Goal: Transaction & Acquisition: Purchase product/service

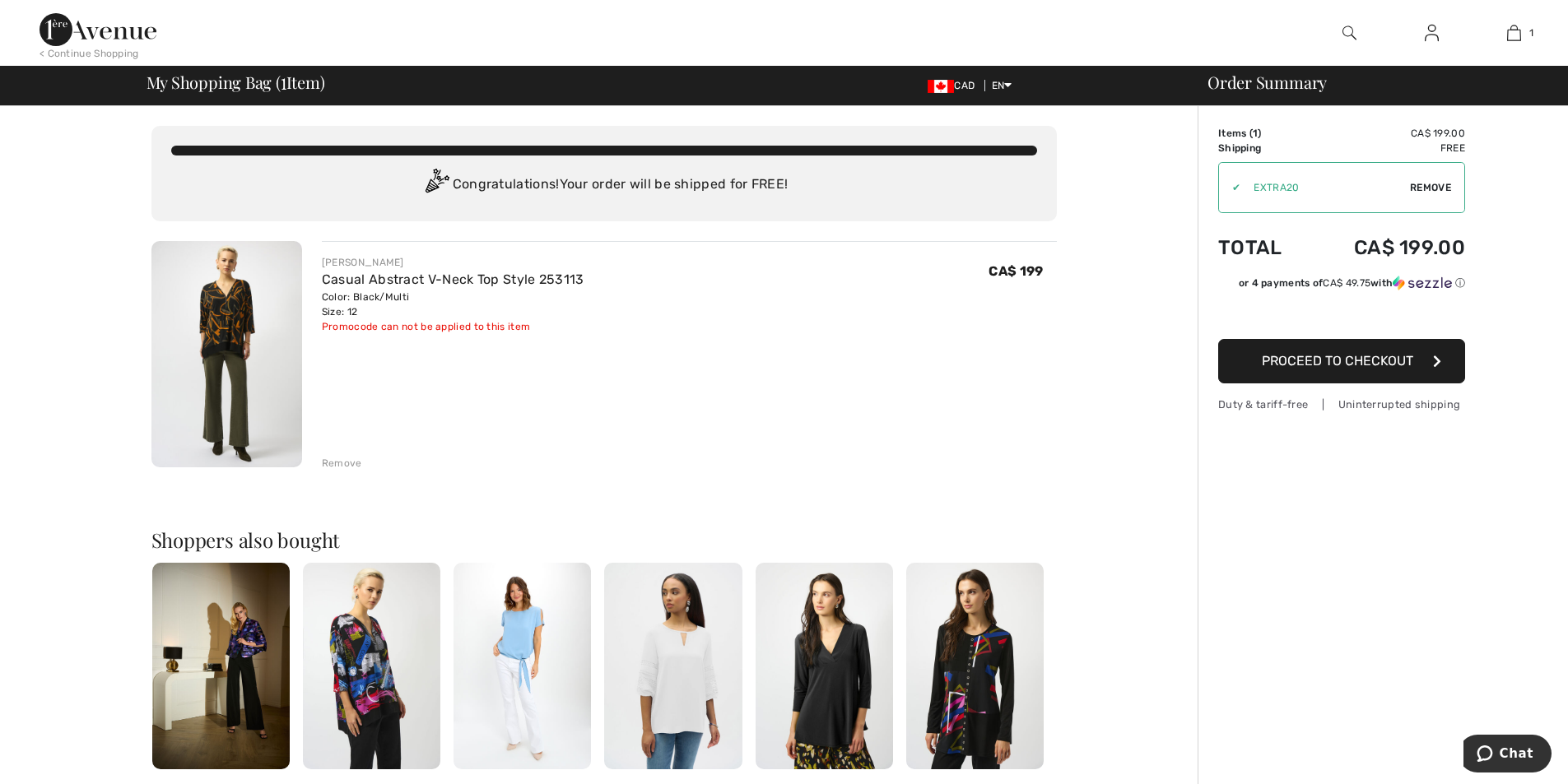
click at [212, 305] on img at bounding box center [226, 354] width 150 height 226
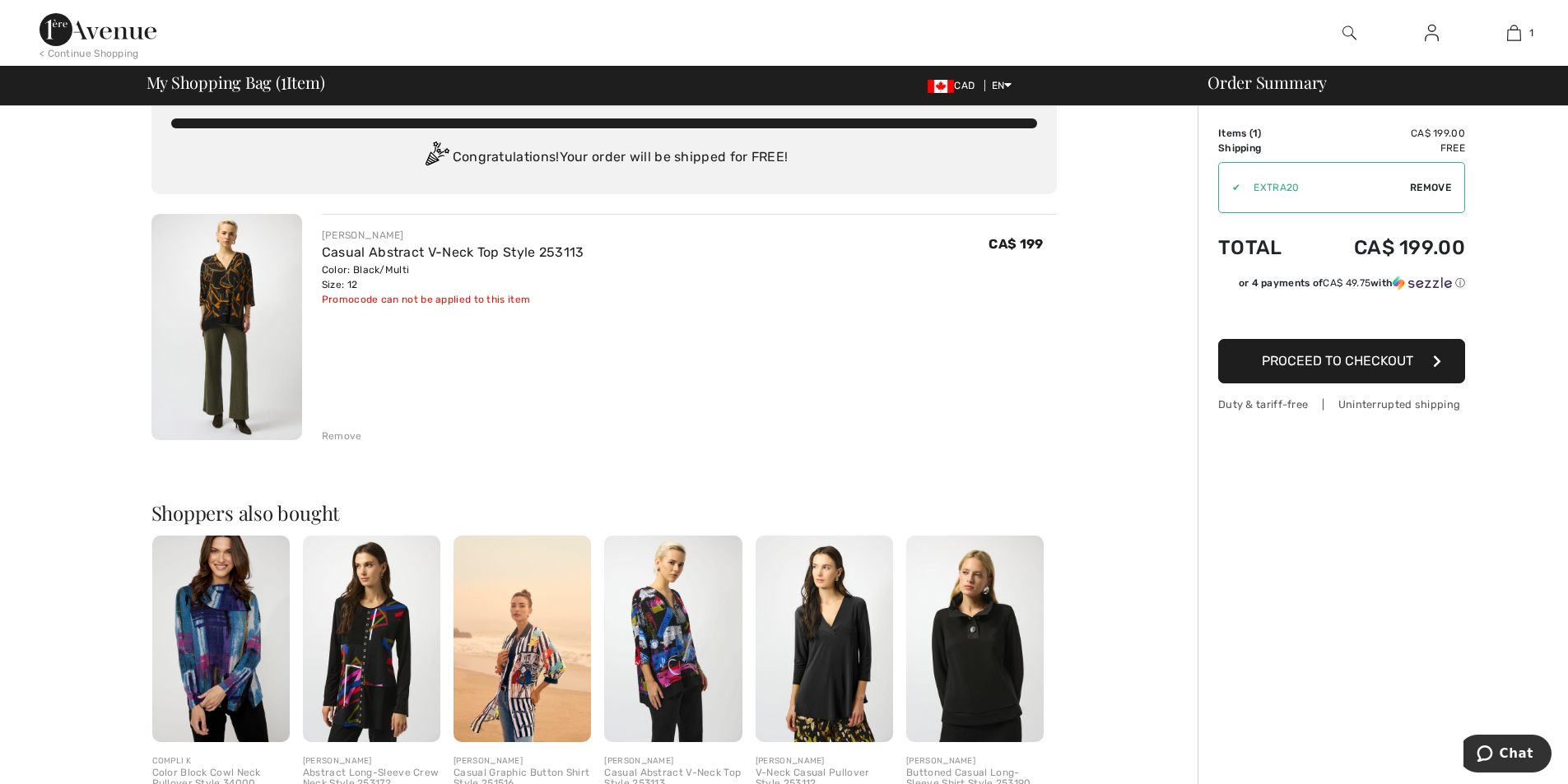
scroll to position [20, 0]
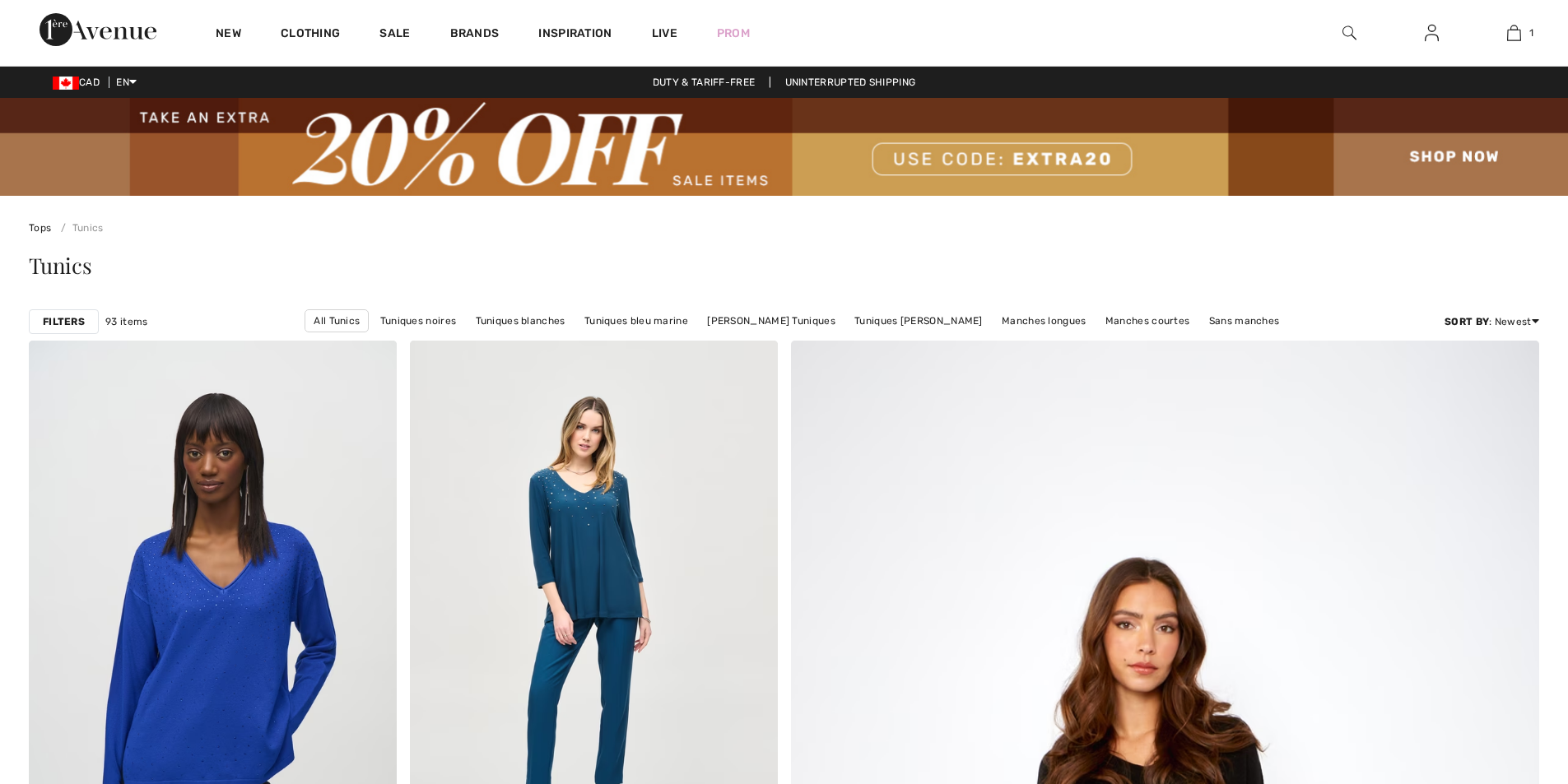
checkbox input "true"
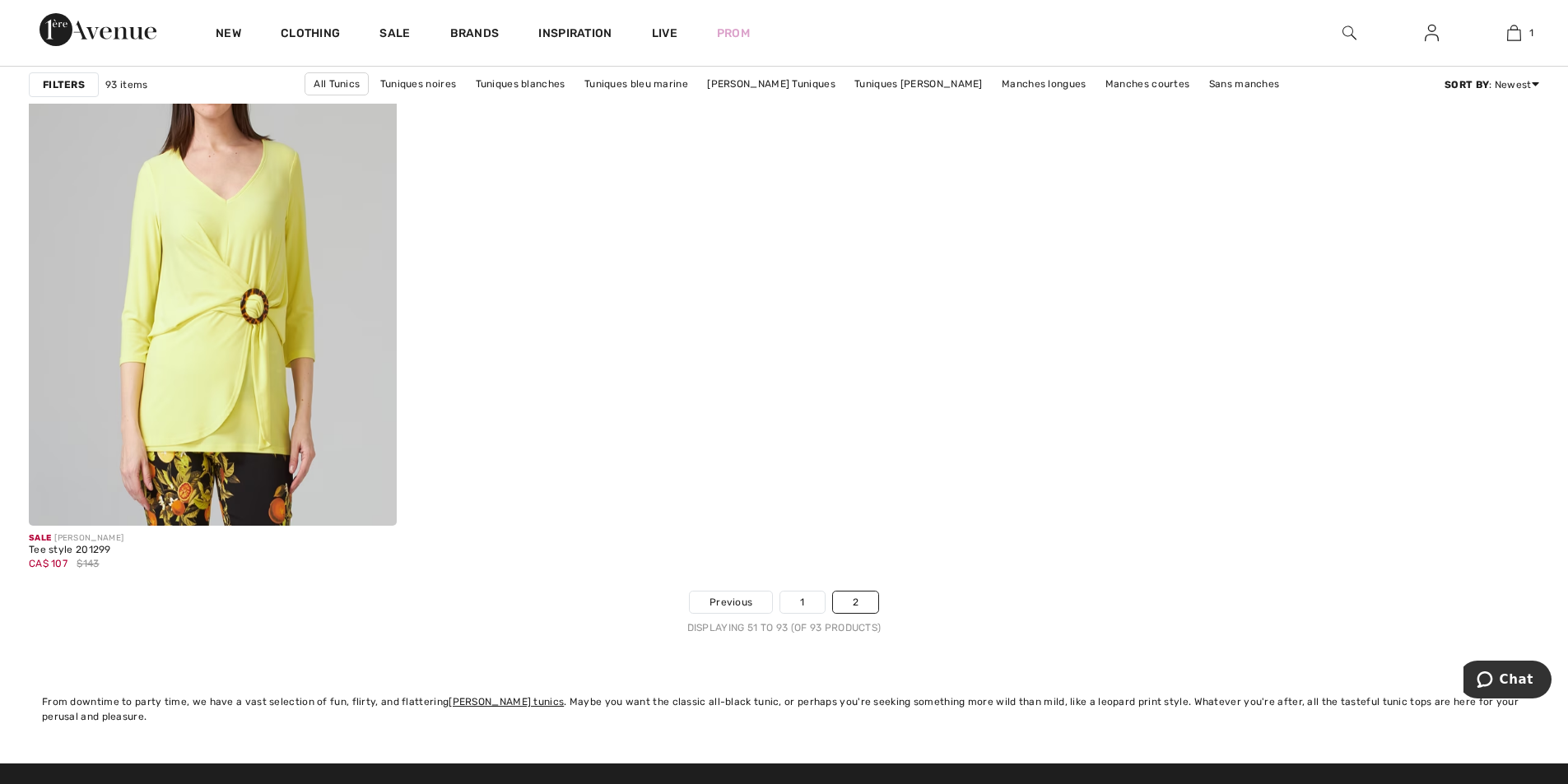
scroll to position [8716, 0]
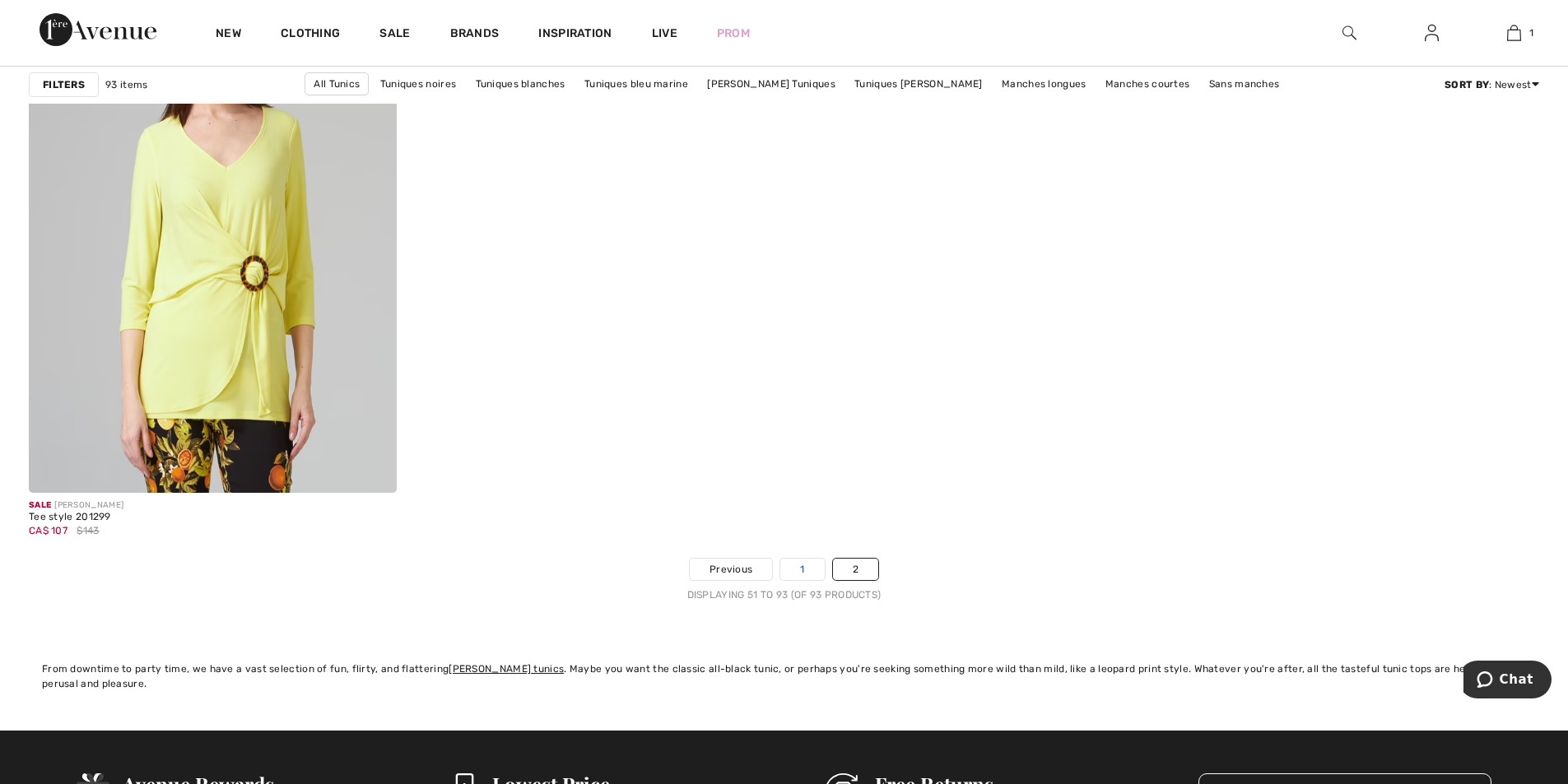
click at [795, 563] on link "1" at bounding box center [802, 569] width 44 height 21
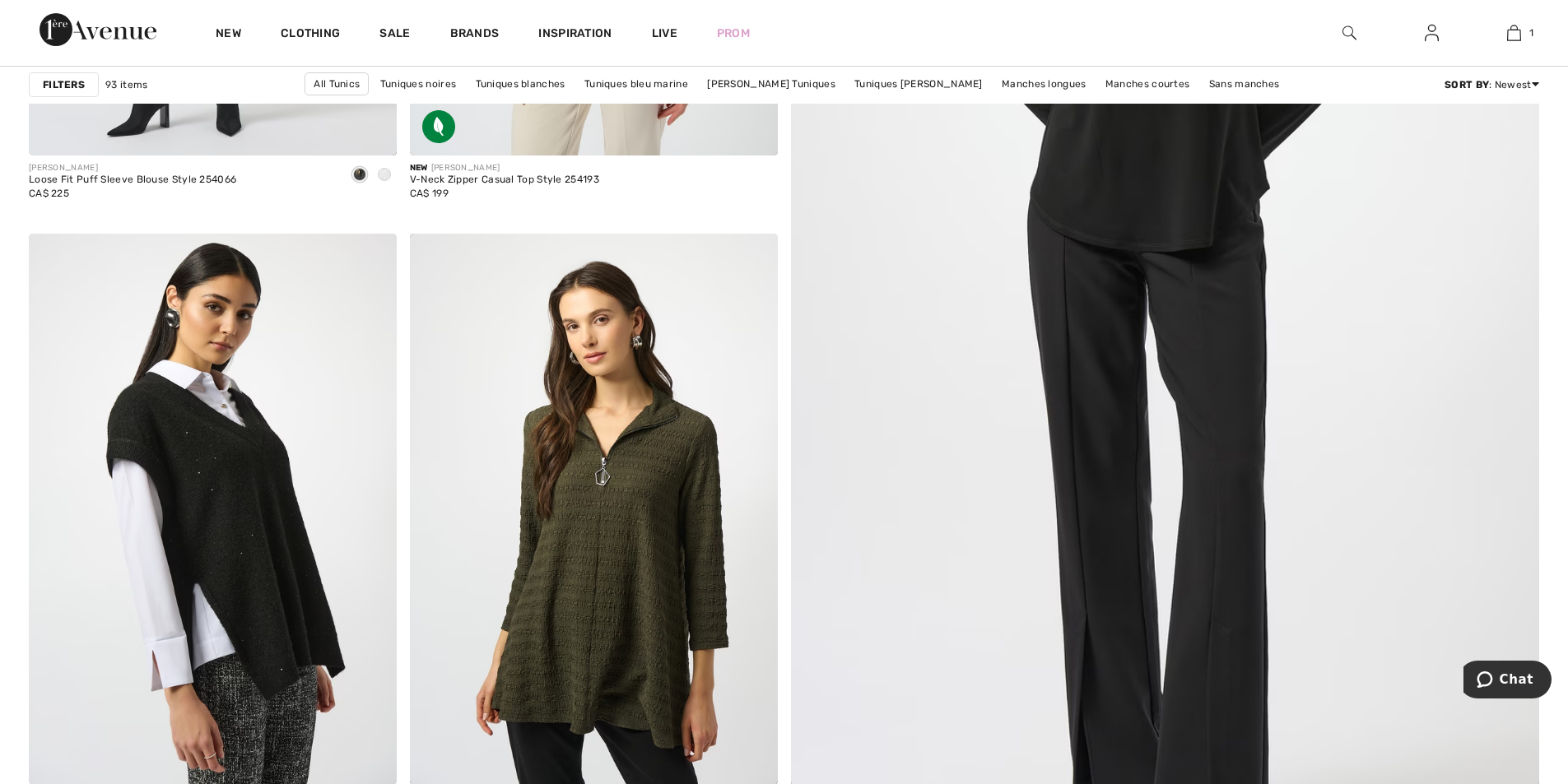
scroll to position [795, 0]
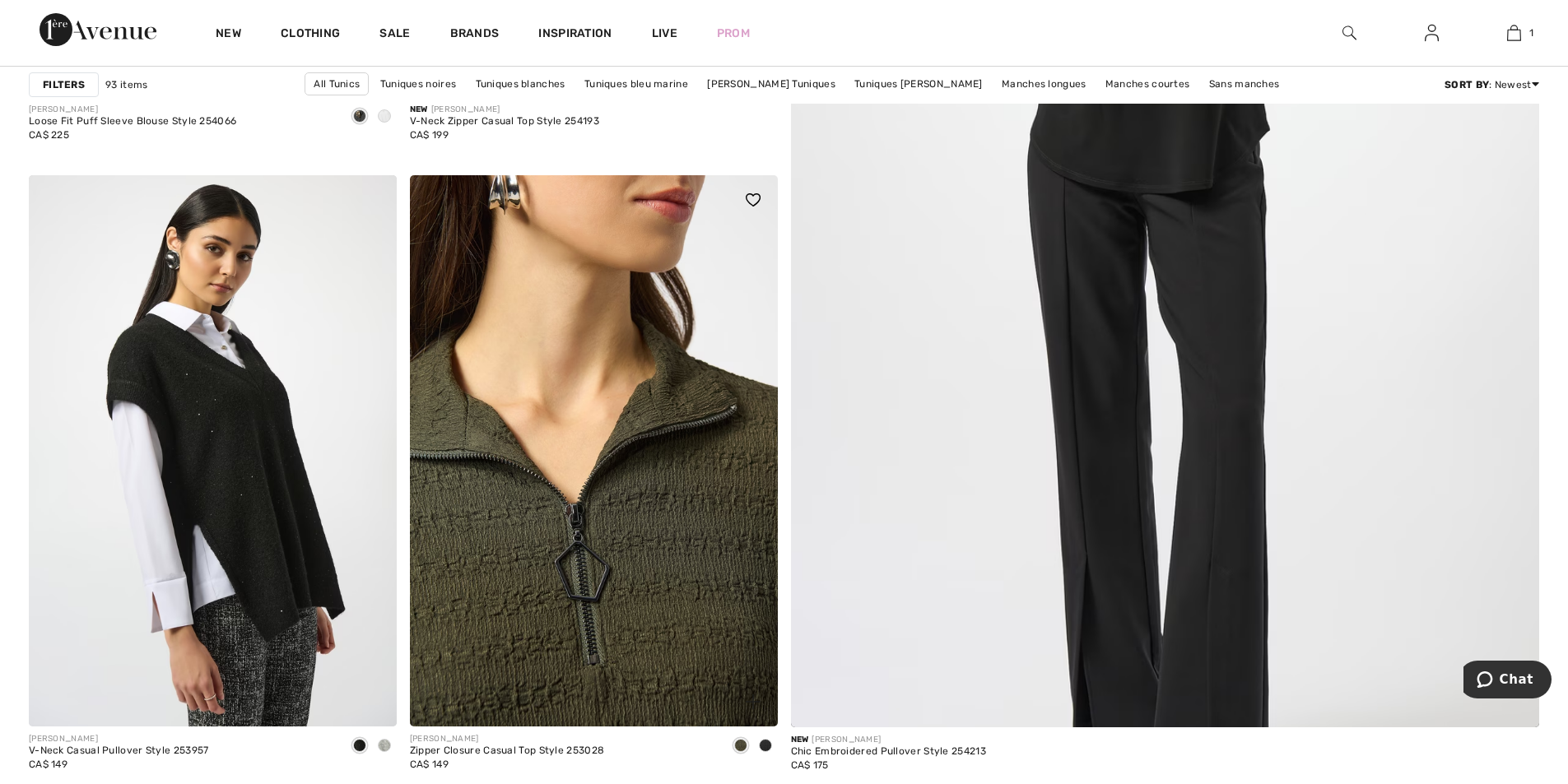
click at [652, 506] on img at bounding box center [593, 451] width 367 height 551
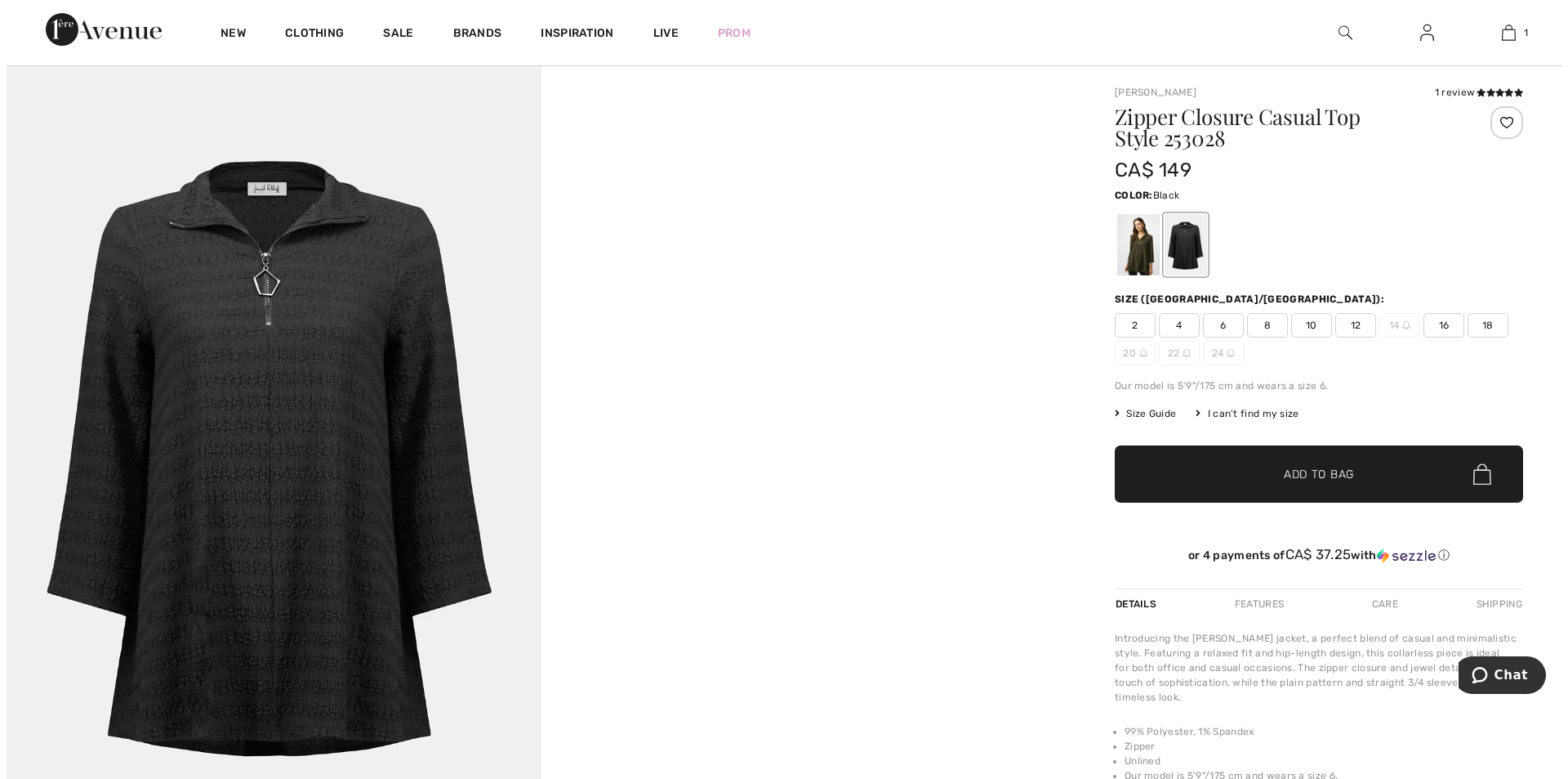
scroll to position [92, 0]
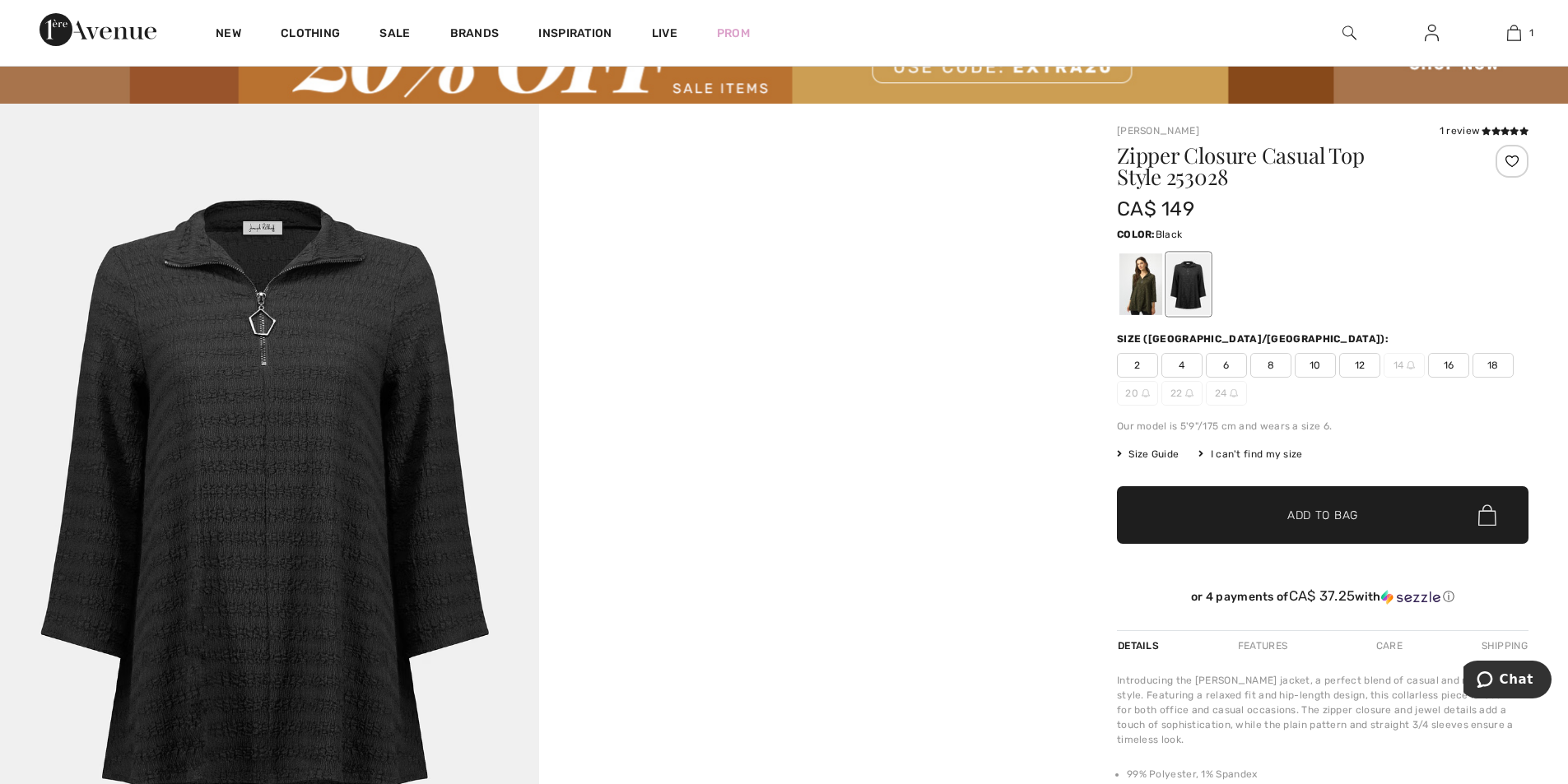
click at [386, 467] on img at bounding box center [269, 508] width 539 height 808
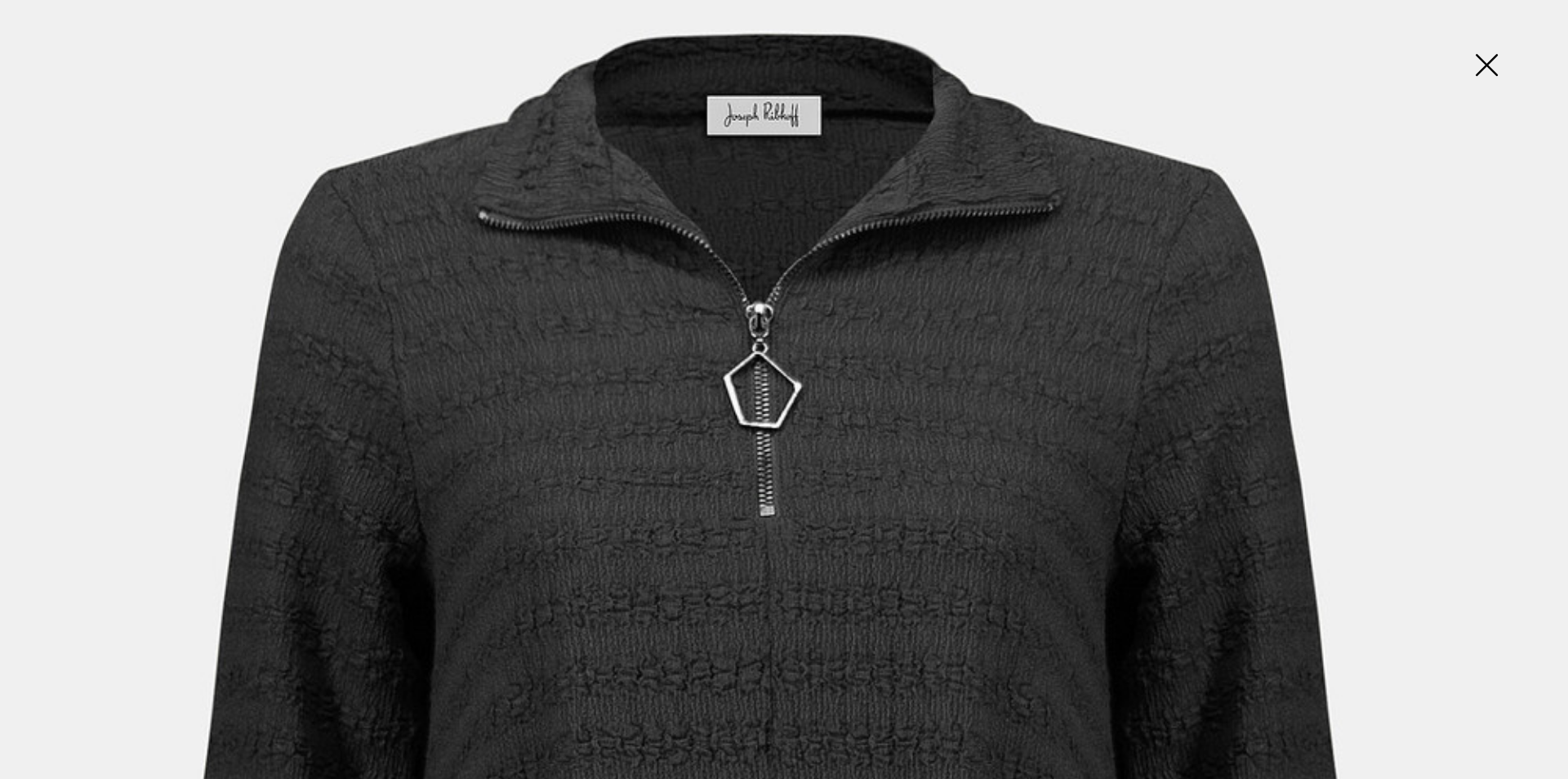
scroll to position [242, 0]
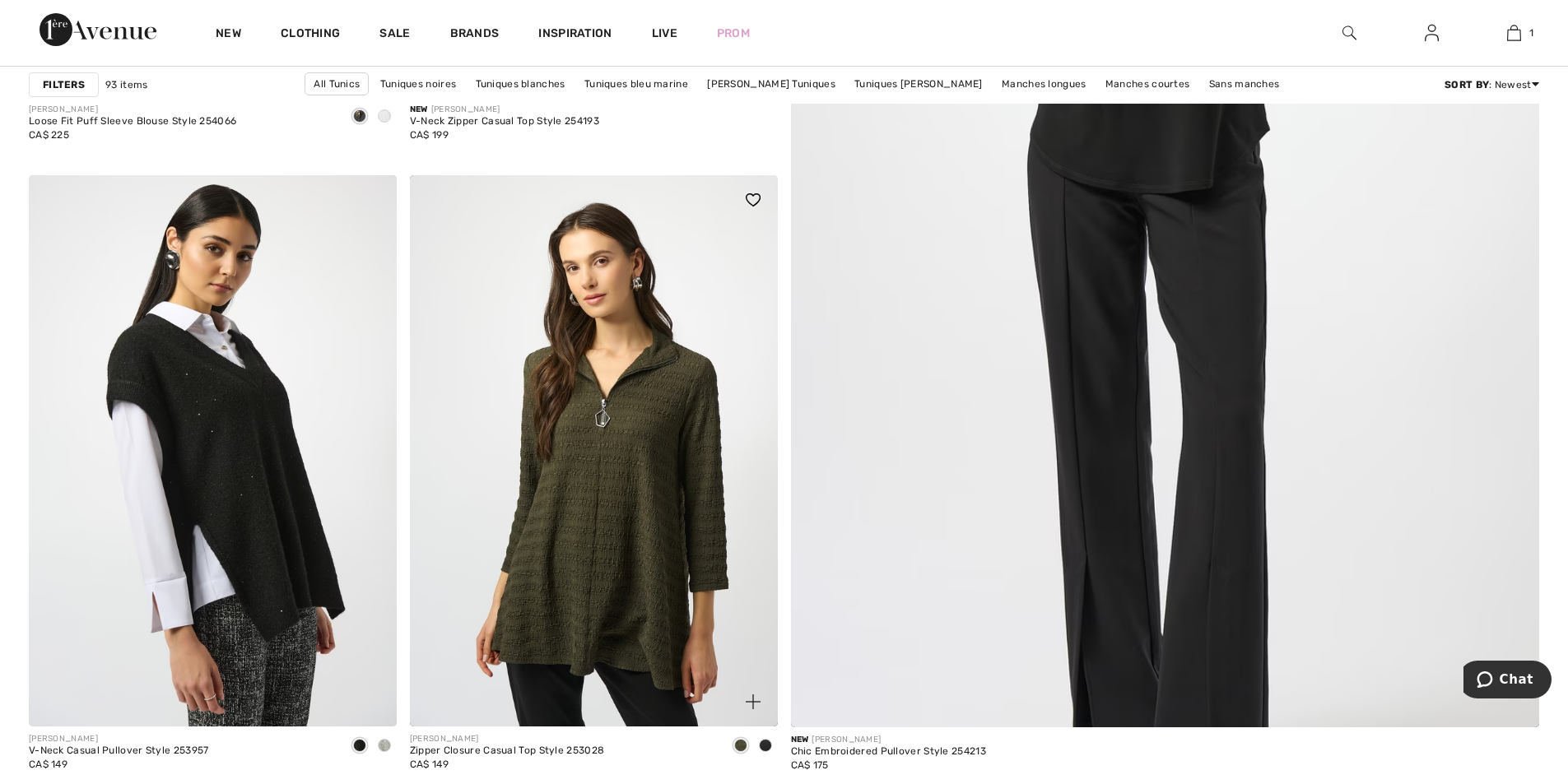
click at [762, 739] on span at bounding box center [765, 745] width 13 height 13
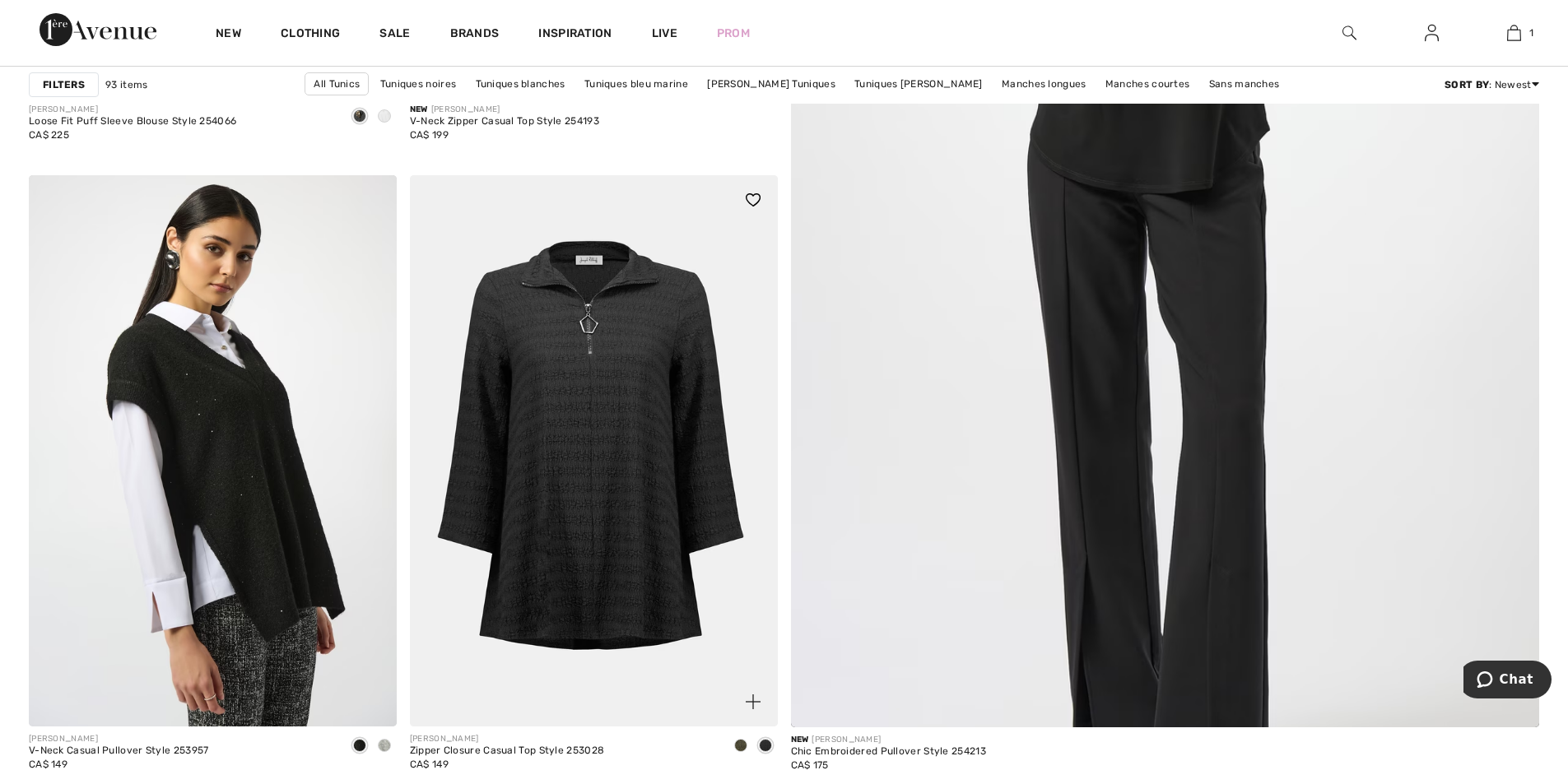
click at [740, 741] on span at bounding box center [741, 745] width 13 height 13
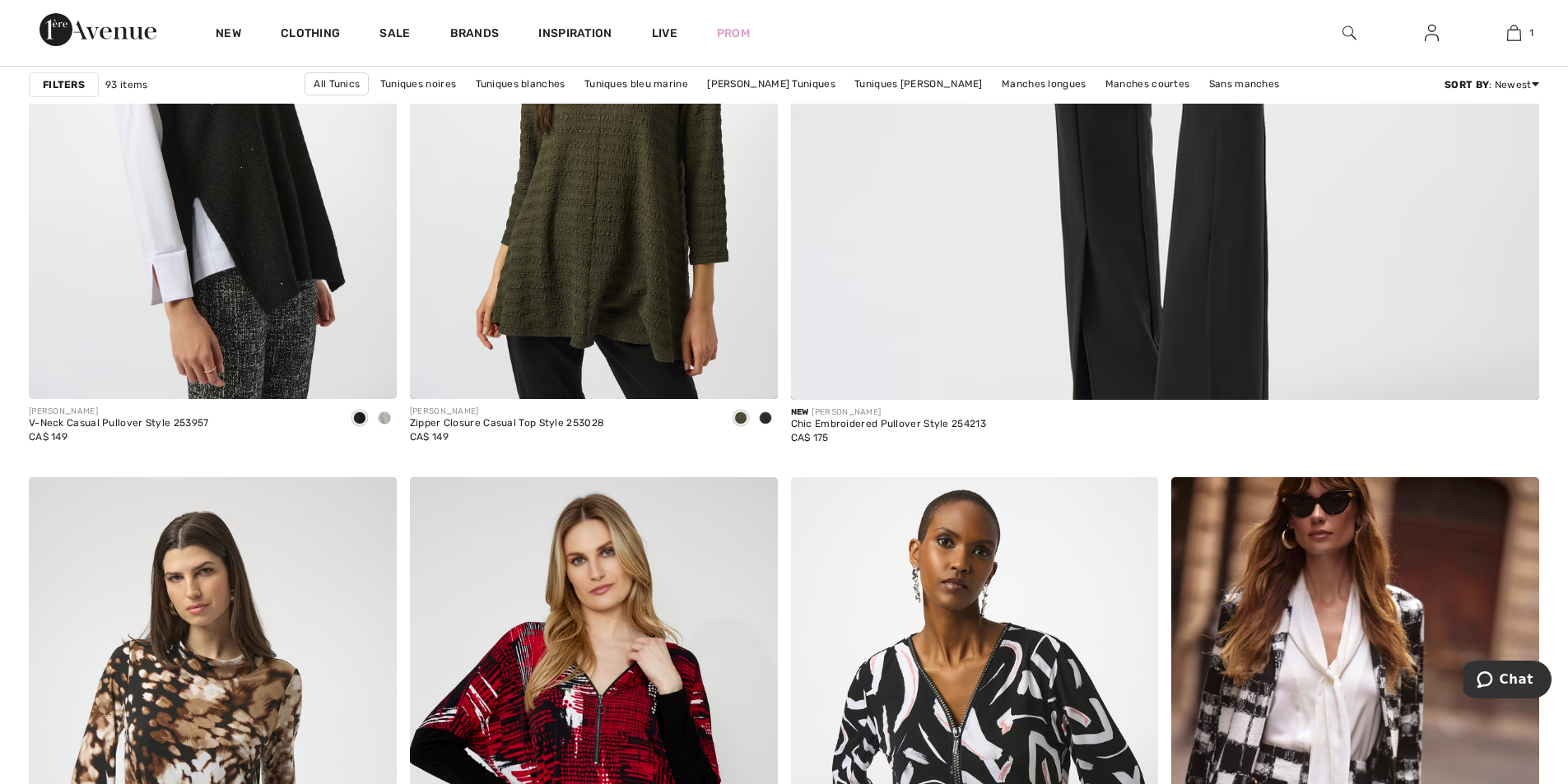
scroll to position [947, 0]
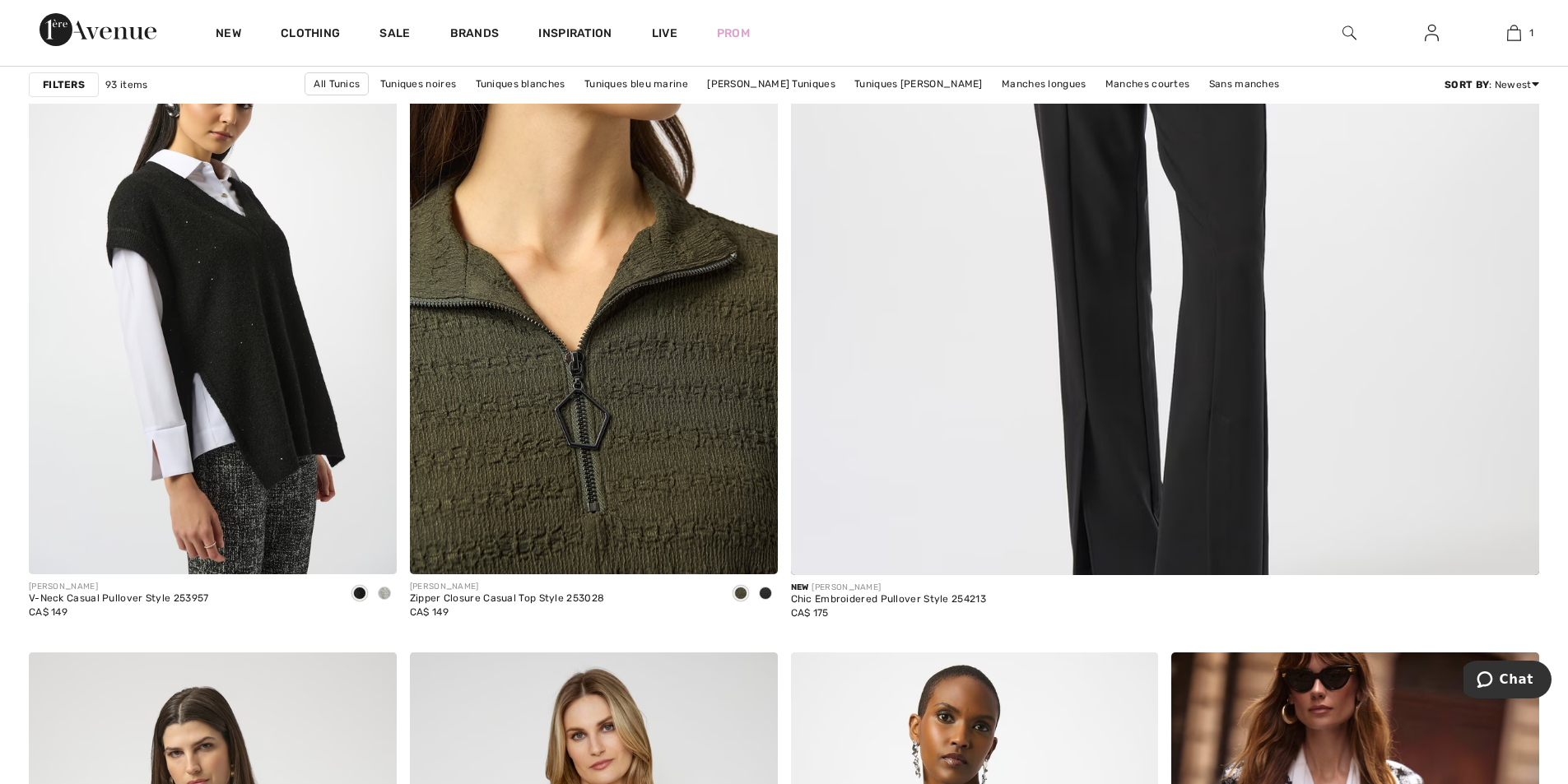
click at [638, 328] on img at bounding box center [593, 299] width 367 height 551
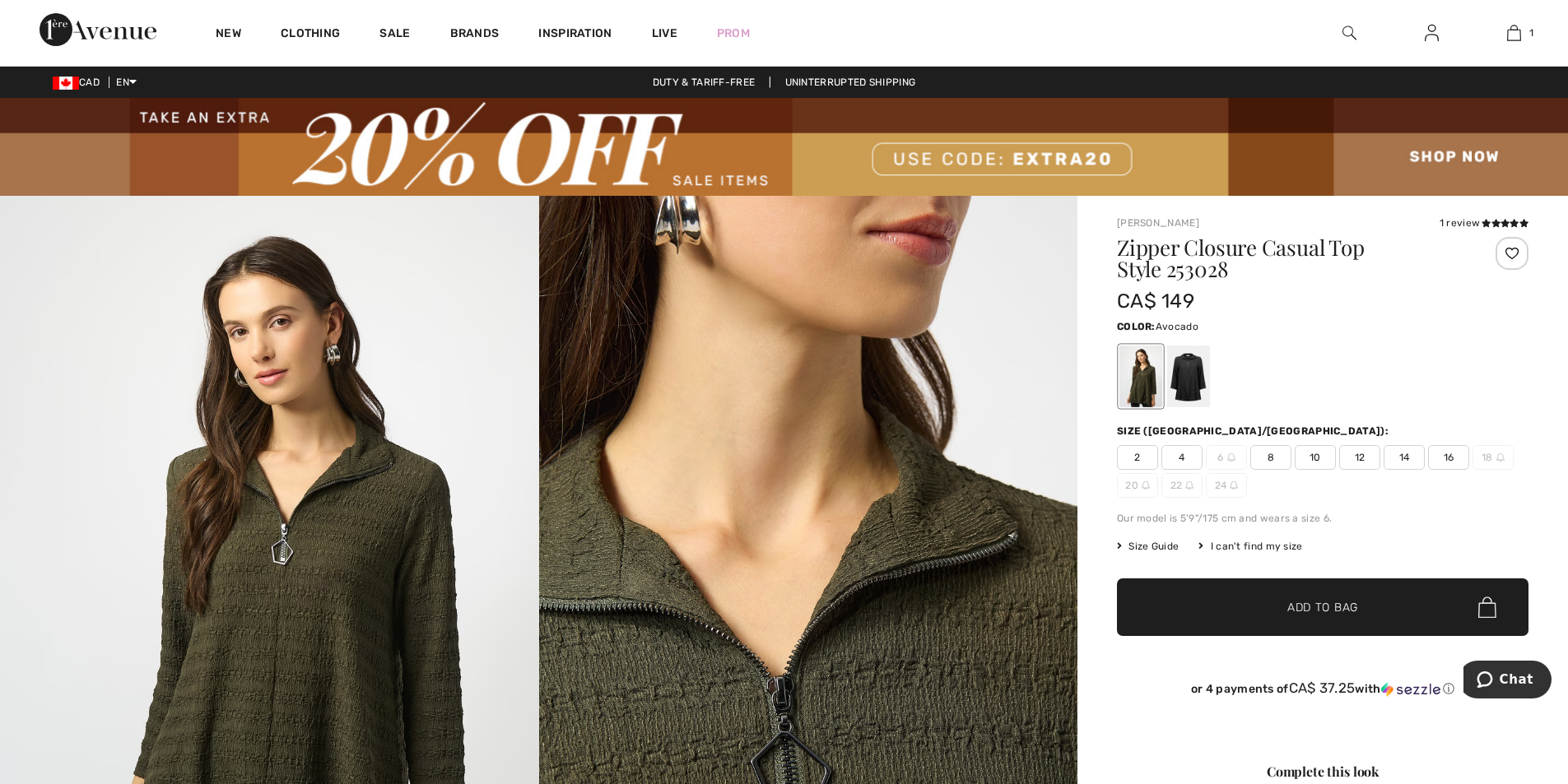
click at [1353, 458] on span "12" at bounding box center [1359, 457] width 41 height 25
click at [1305, 605] on span "Add to Bag" at bounding box center [1323, 607] width 71 height 17
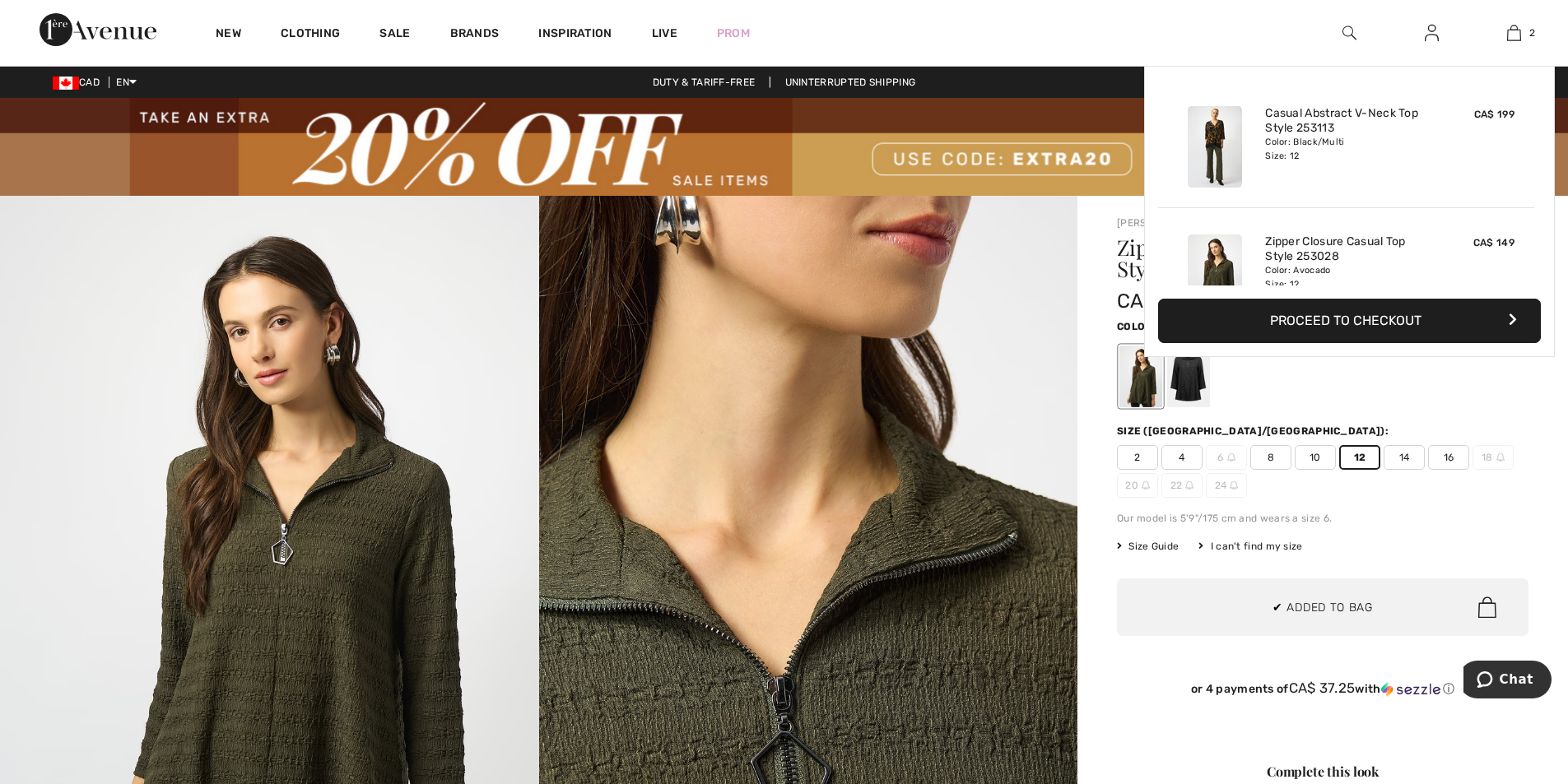
scroll to position [51, 0]
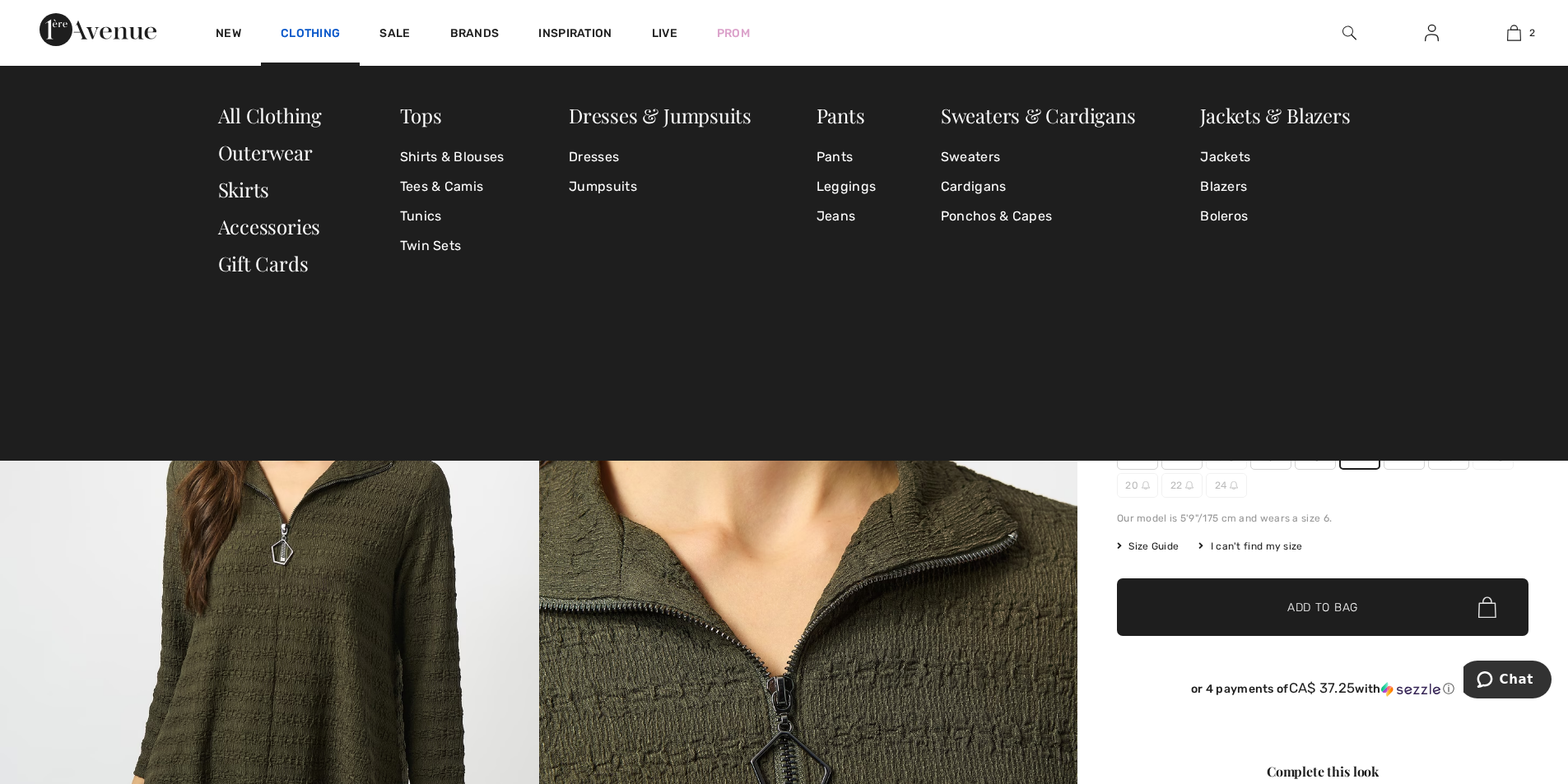
click at [310, 34] on link "Clothing" at bounding box center [310, 35] width 59 height 17
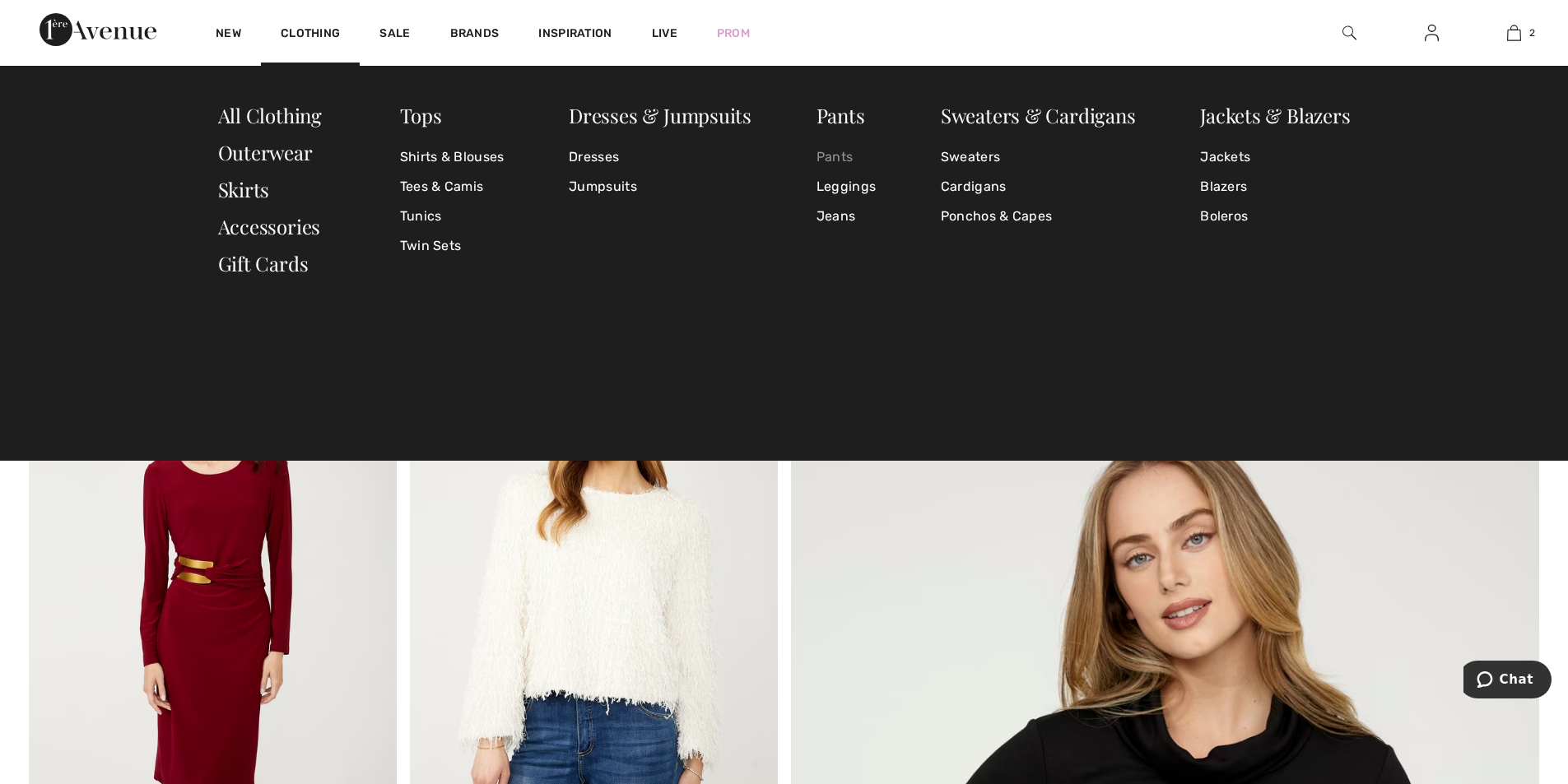
click at [831, 154] on link "Pants" at bounding box center [846, 157] width 59 height 30
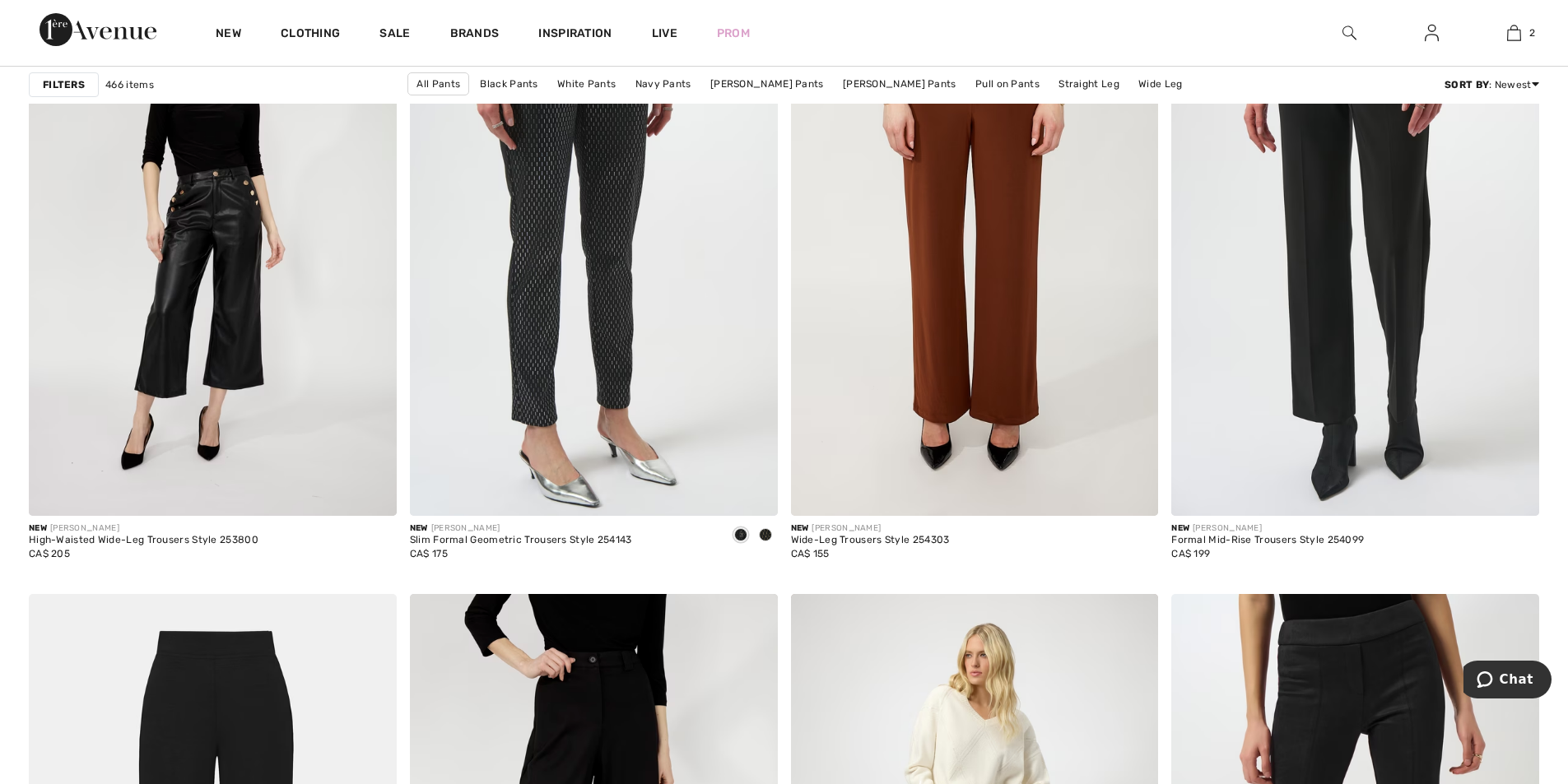
scroll to position [1680, 0]
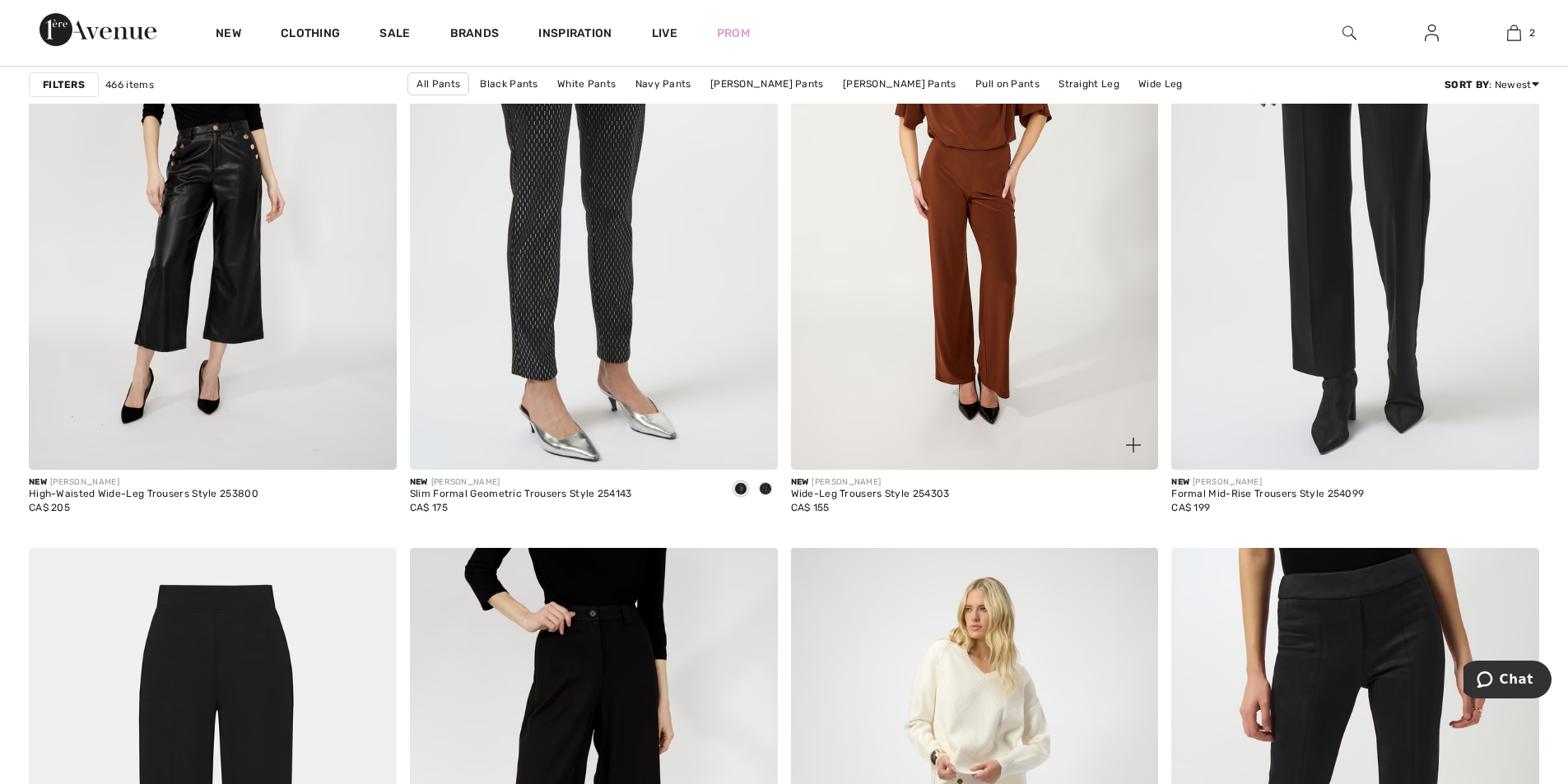
click at [950, 199] on img at bounding box center [974, 194] width 367 height 551
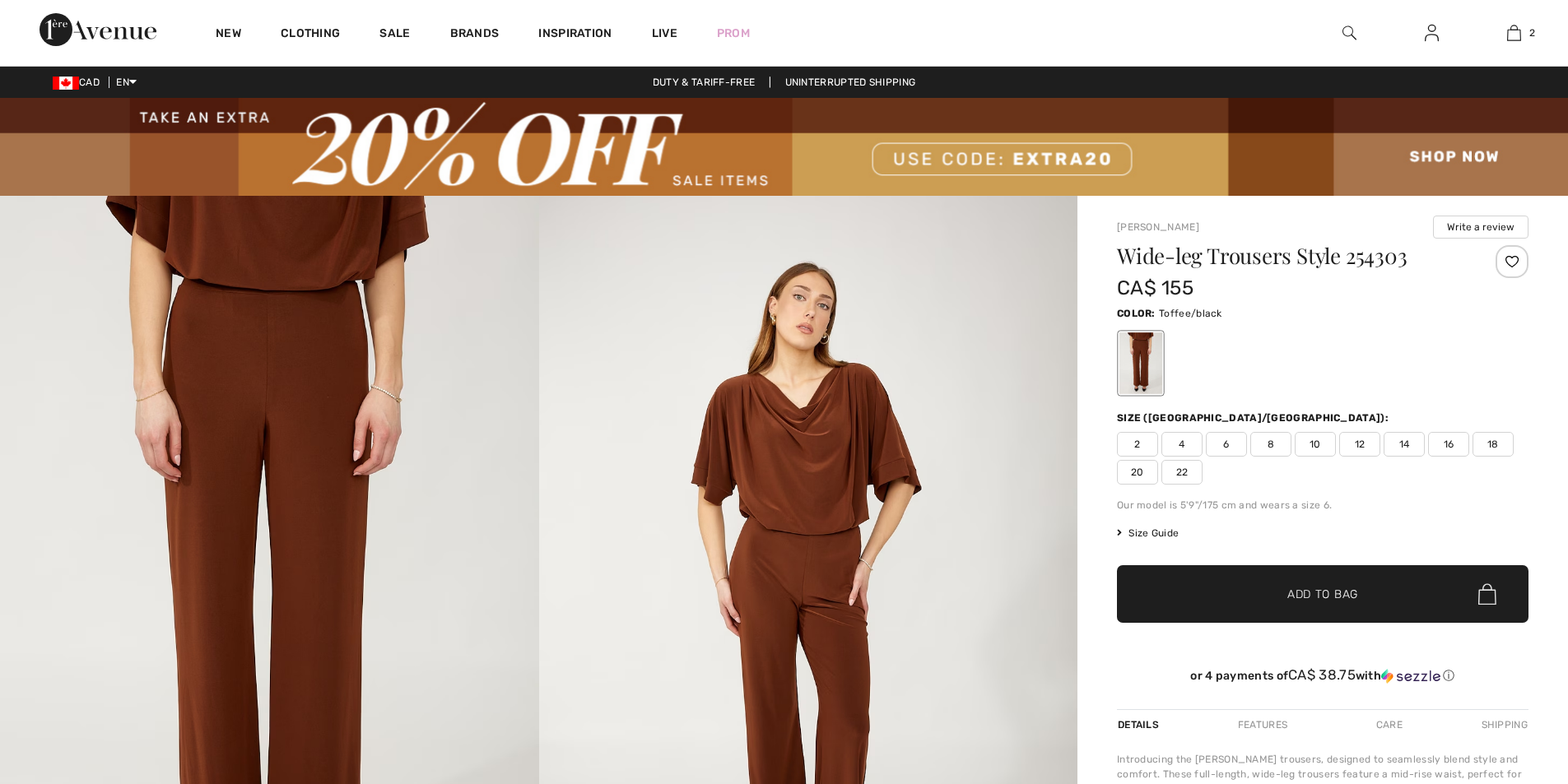
checkbox input "true"
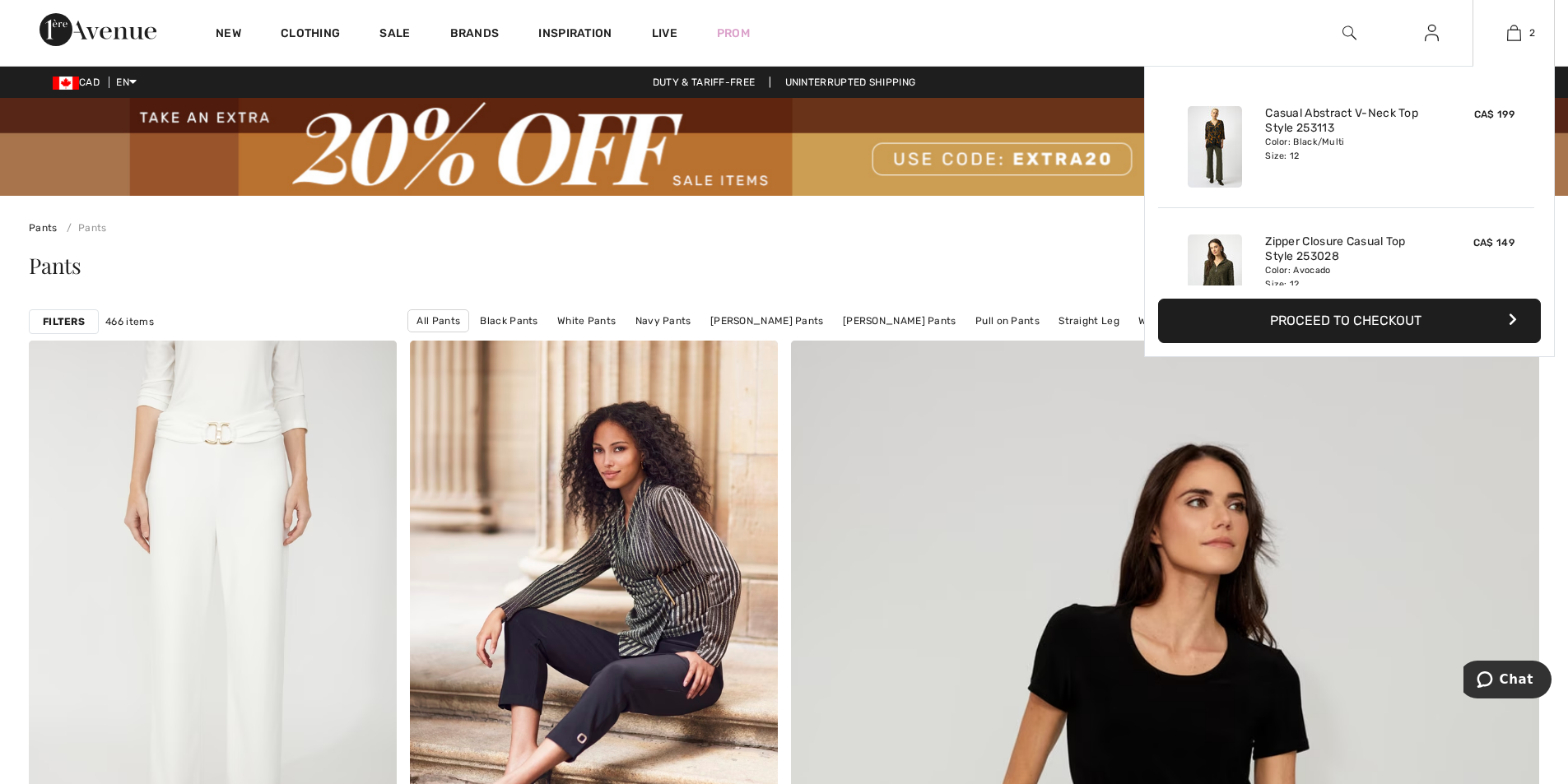
click at [1447, 316] on button "Proceed to Checkout" at bounding box center [1348, 321] width 382 height 45
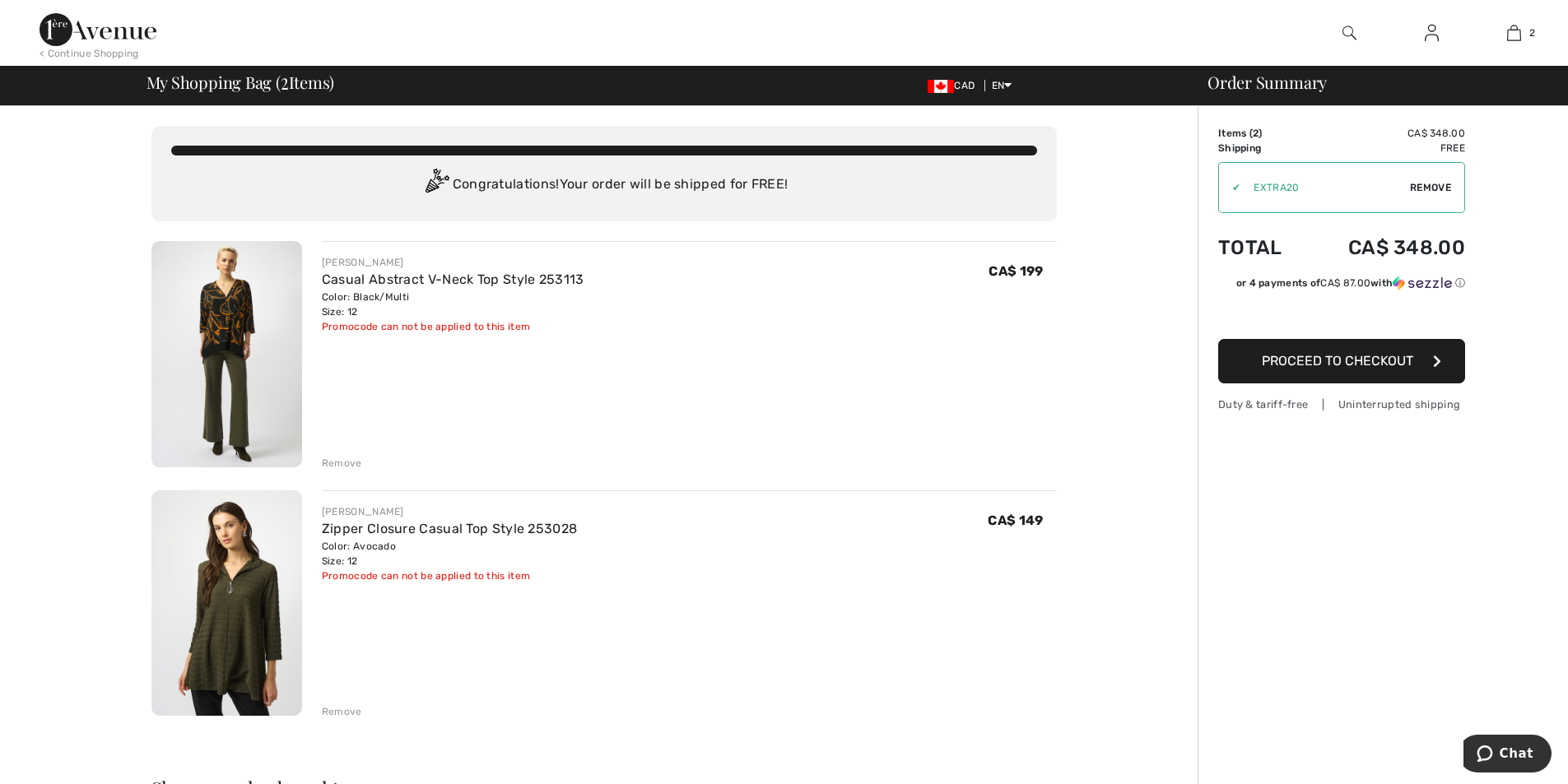
click at [1391, 357] on span "Proceed to Checkout" at bounding box center [1337, 361] width 151 height 16
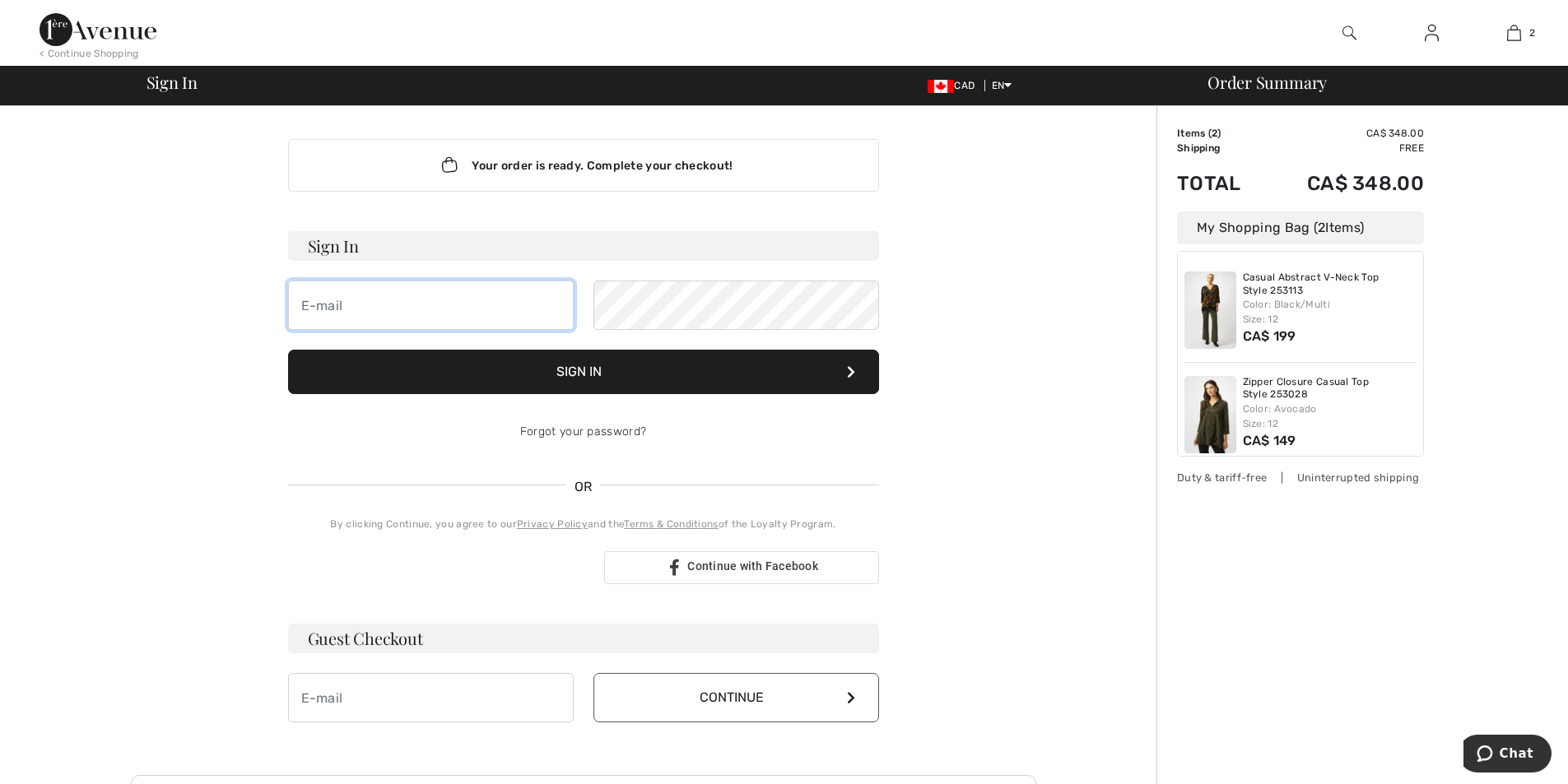
click at [357, 295] on input "email" at bounding box center [431, 305] width 286 height 50
type input "patdmac@shaw.ca"
click at [604, 362] on button "Sign In" at bounding box center [584, 372] width 591 height 45
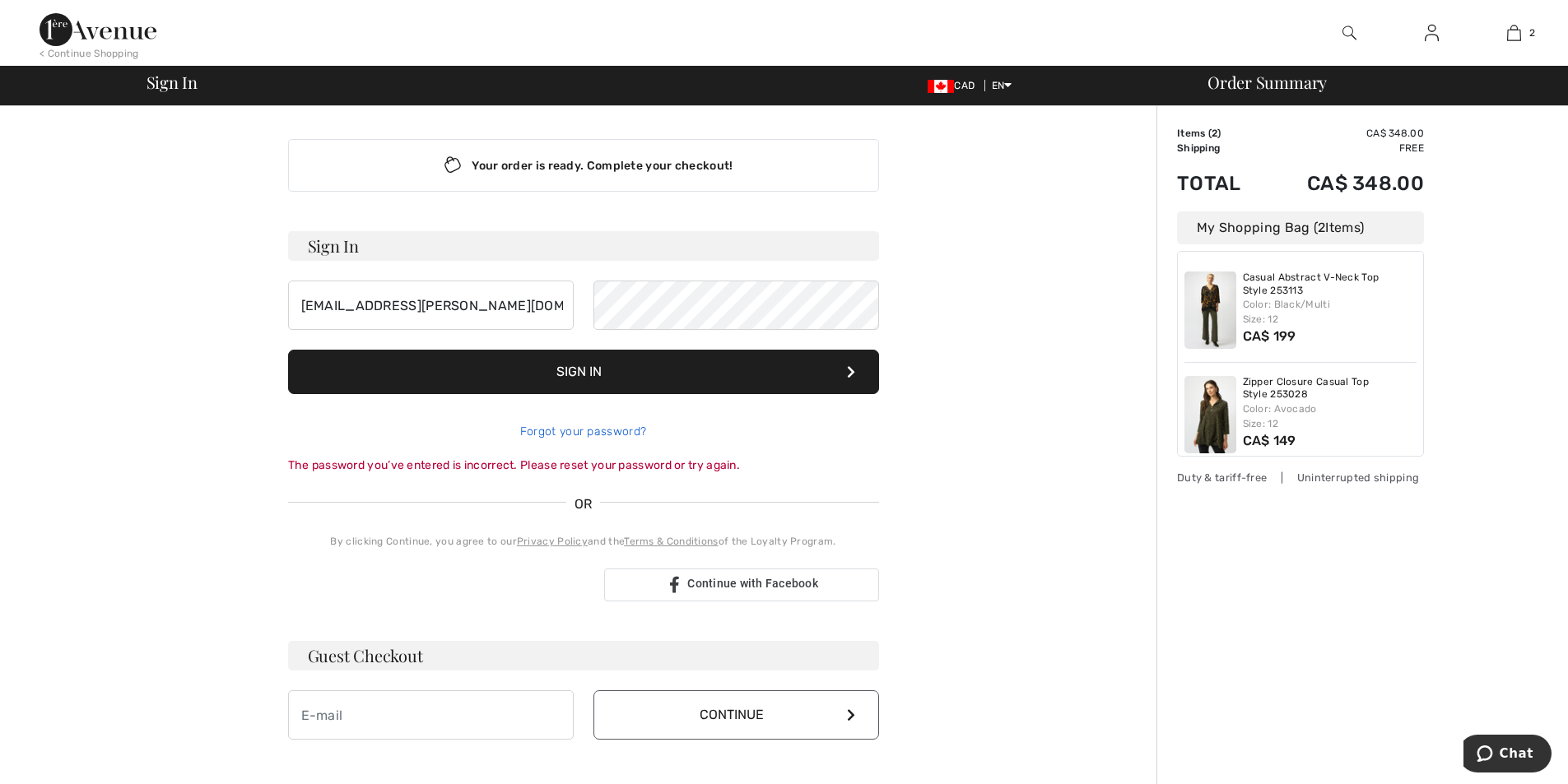
click at [597, 429] on link "Forgot your password?" at bounding box center [583, 431] width 126 height 14
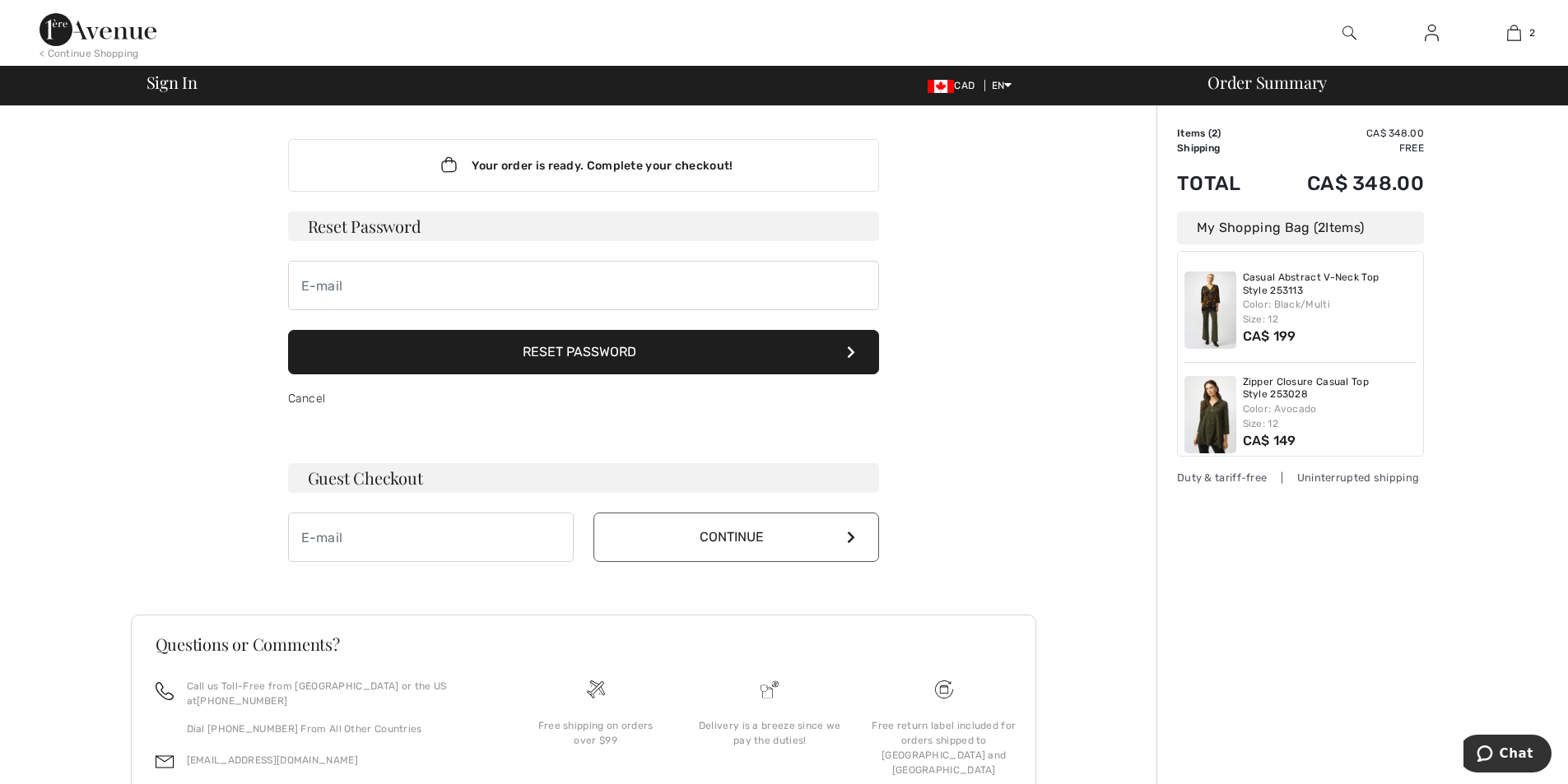
click at [598, 358] on button "Reset Password" at bounding box center [584, 352] width 591 height 45
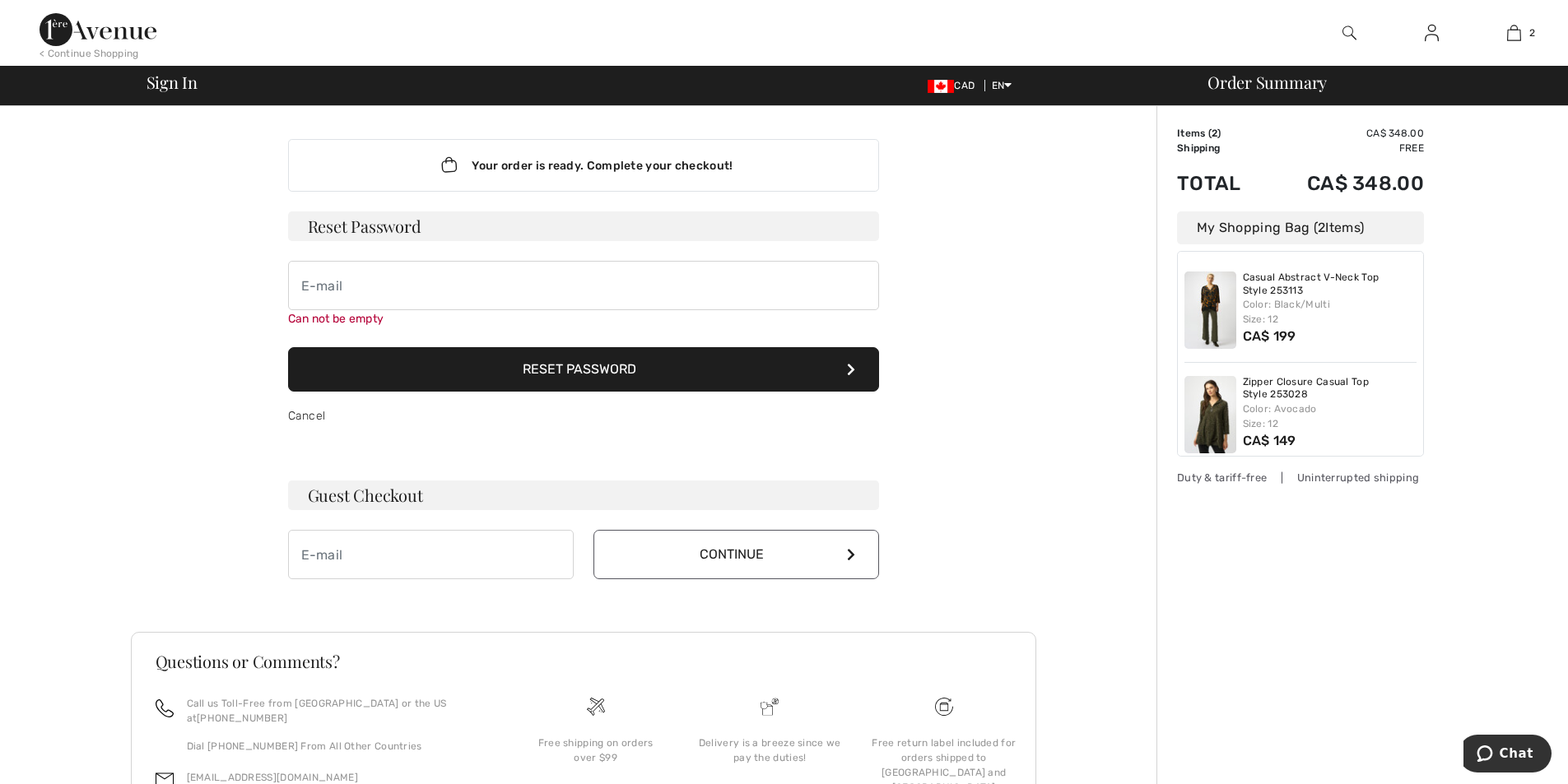
scroll to position [106, 0]
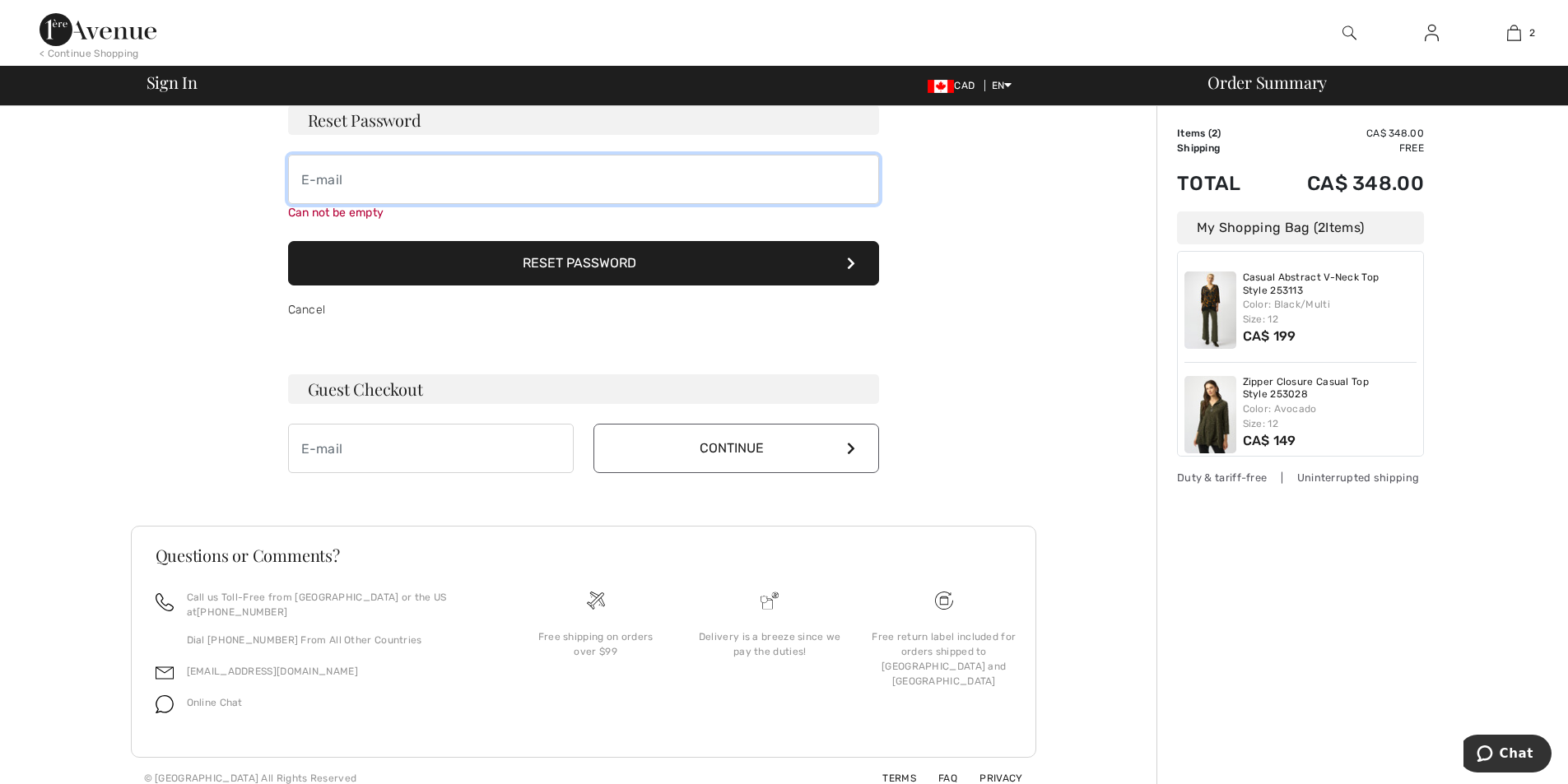
click at [410, 186] on input "email" at bounding box center [584, 179] width 591 height 50
type input "patdmac@shaw.ca"
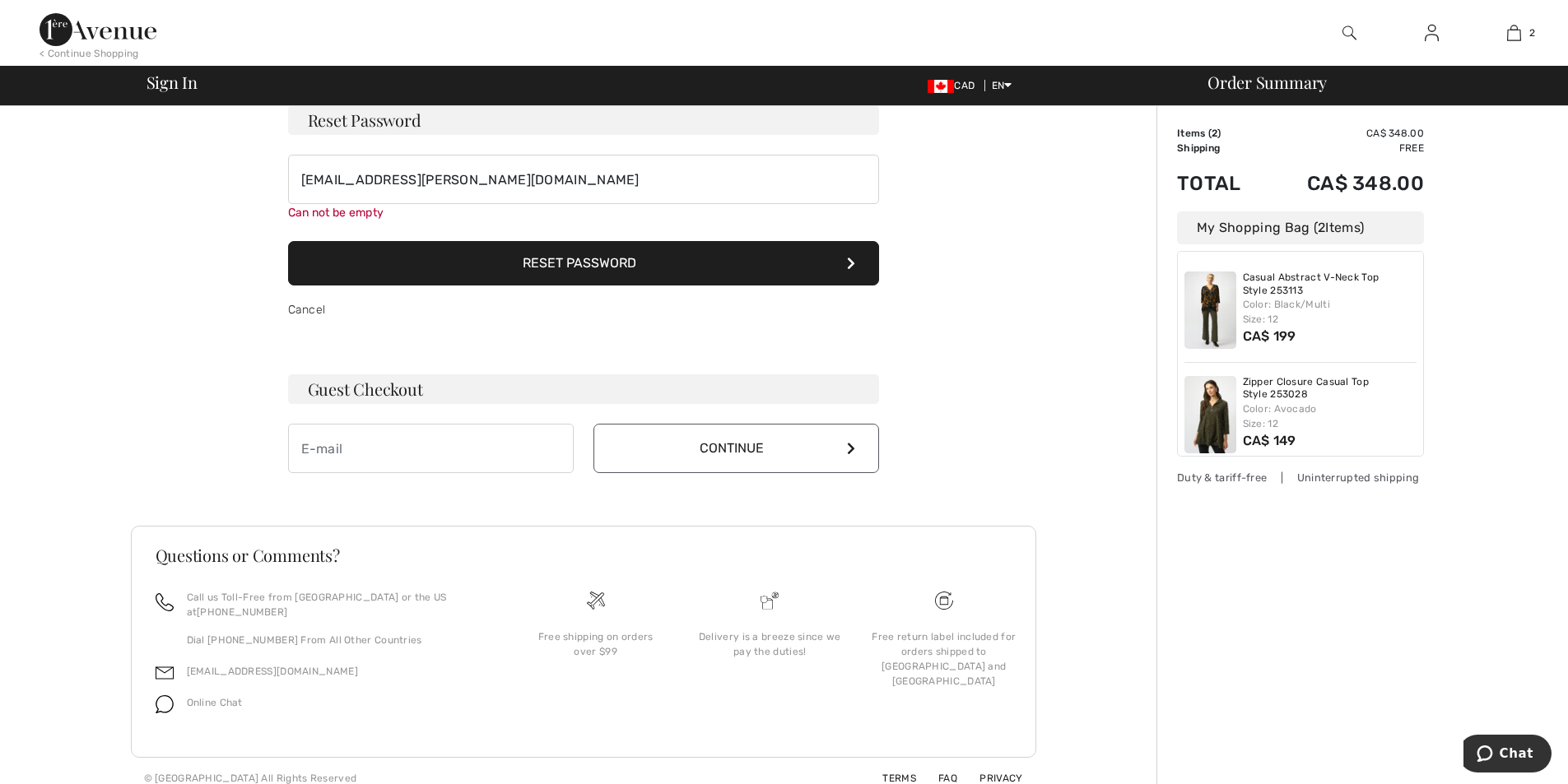
scroll to position [89, 0]
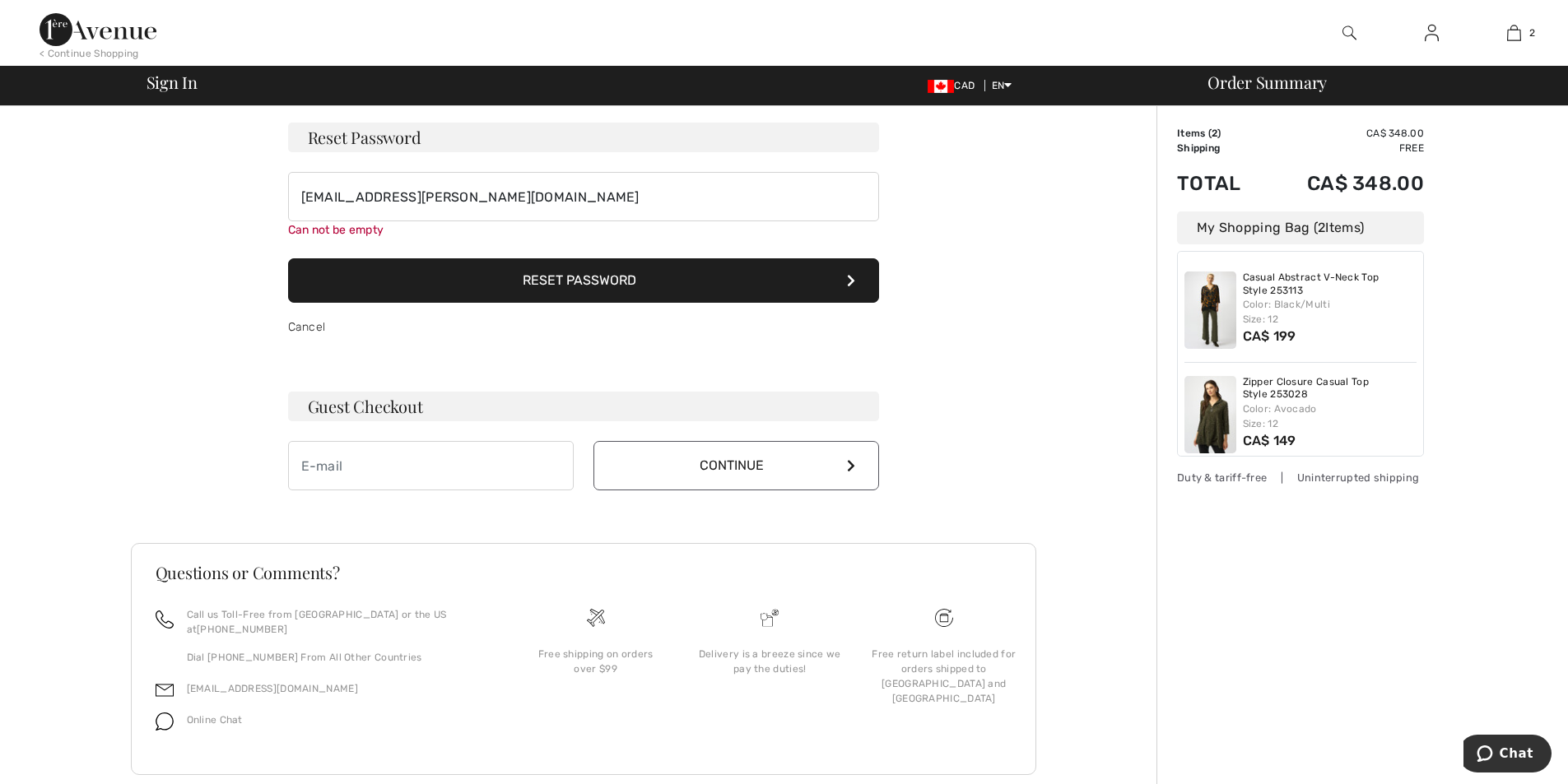
click at [558, 258] on button "Reset Password" at bounding box center [584, 281] width 591 height 45
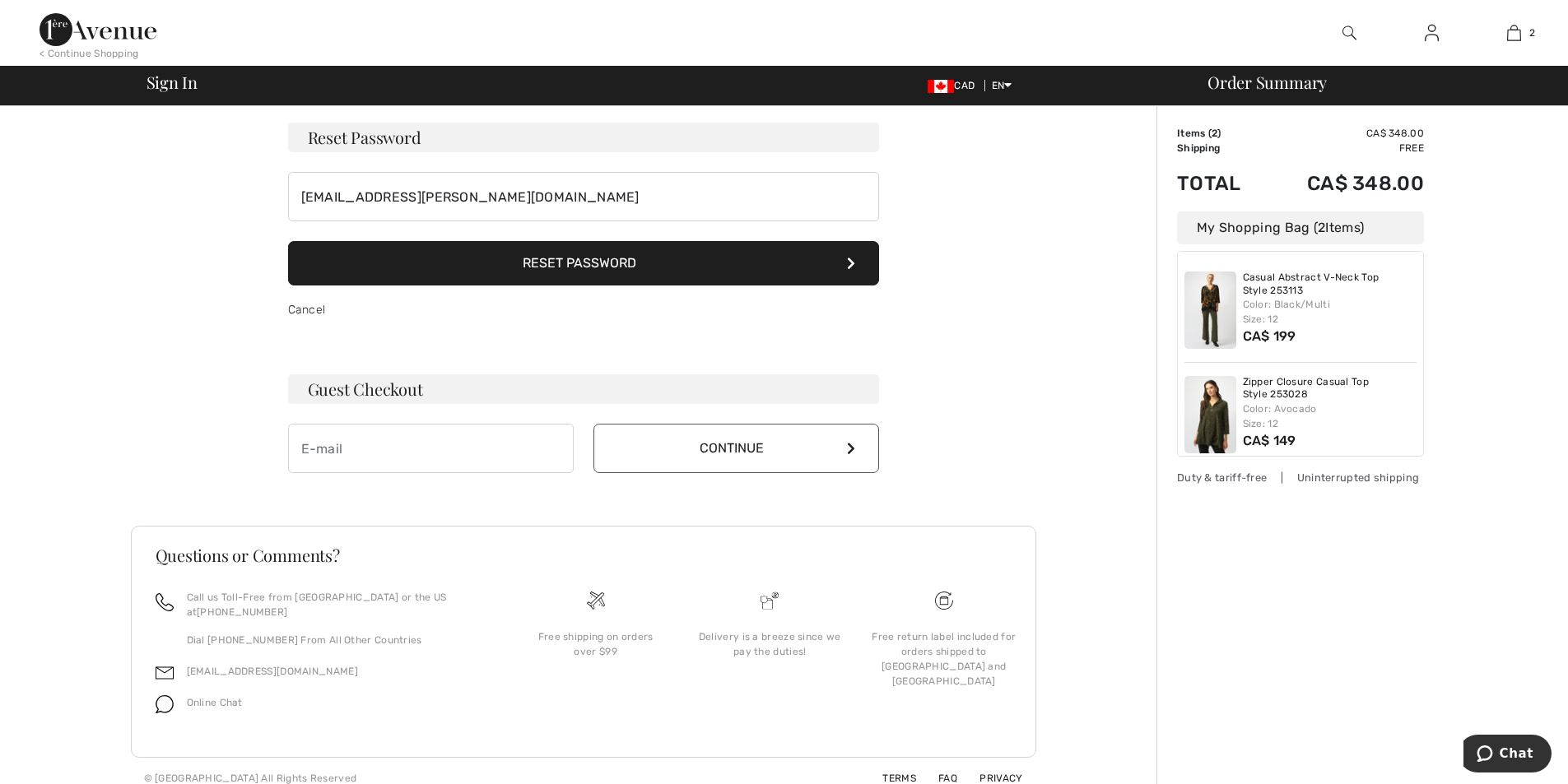
click at [1426, 33] on img at bounding box center [1431, 33] width 14 height 20
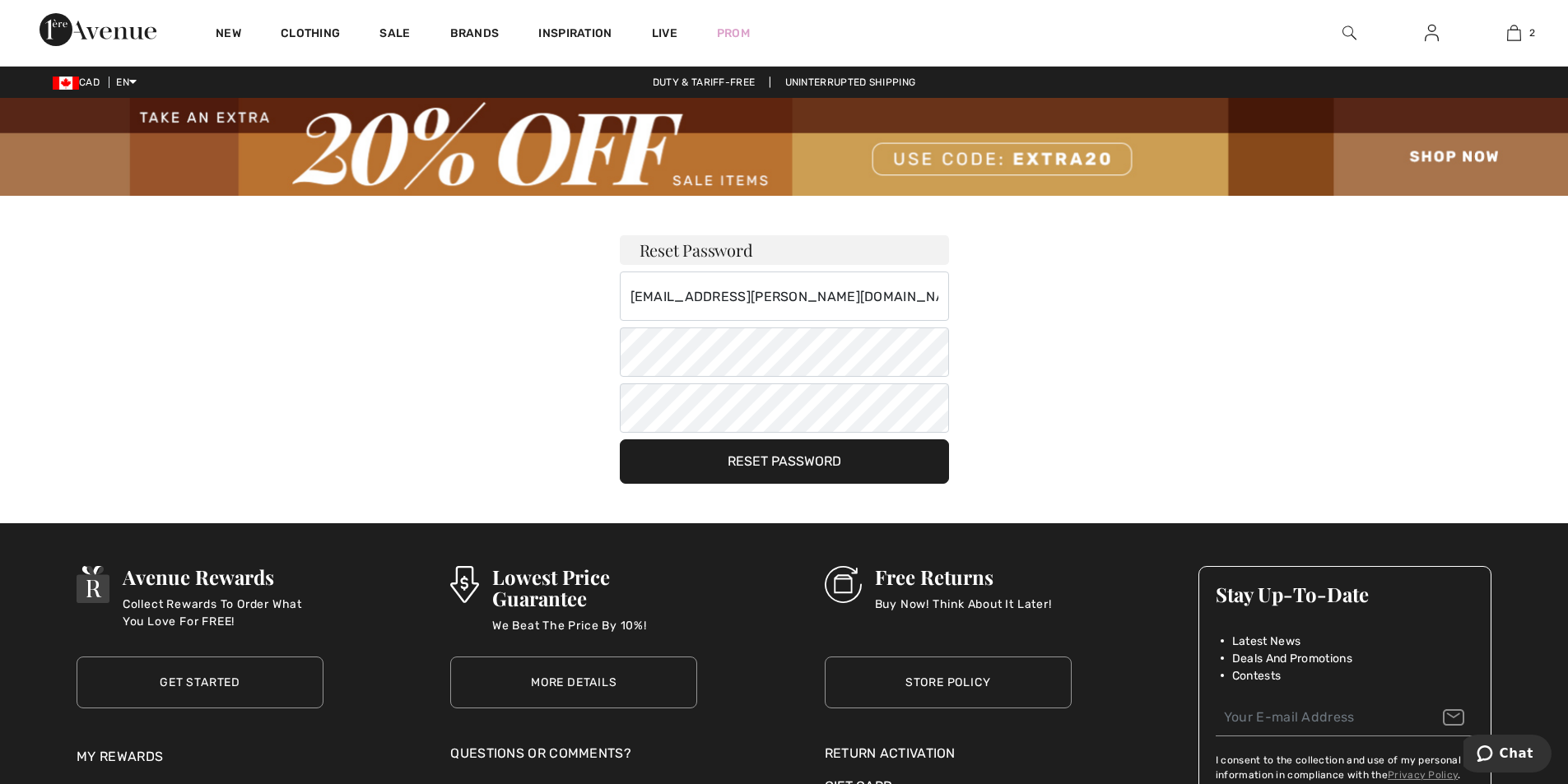
click at [732, 464] on button "Reset Password" at bounding box center [784, 461] width 329 height 45
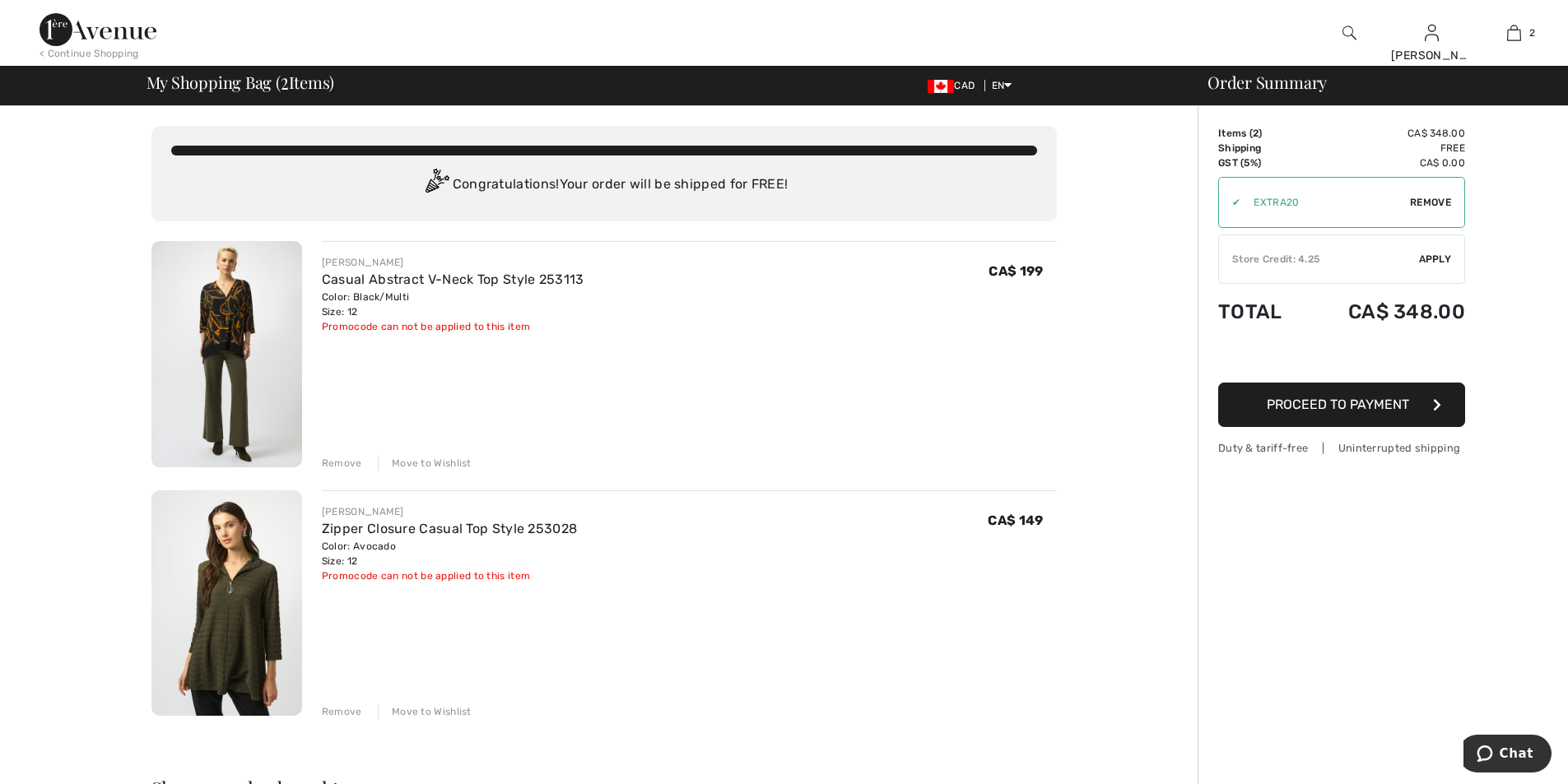
click at [1391, 400] on span "Proceed to Payment" at bounding box center [1338, 404] width 142 height 16
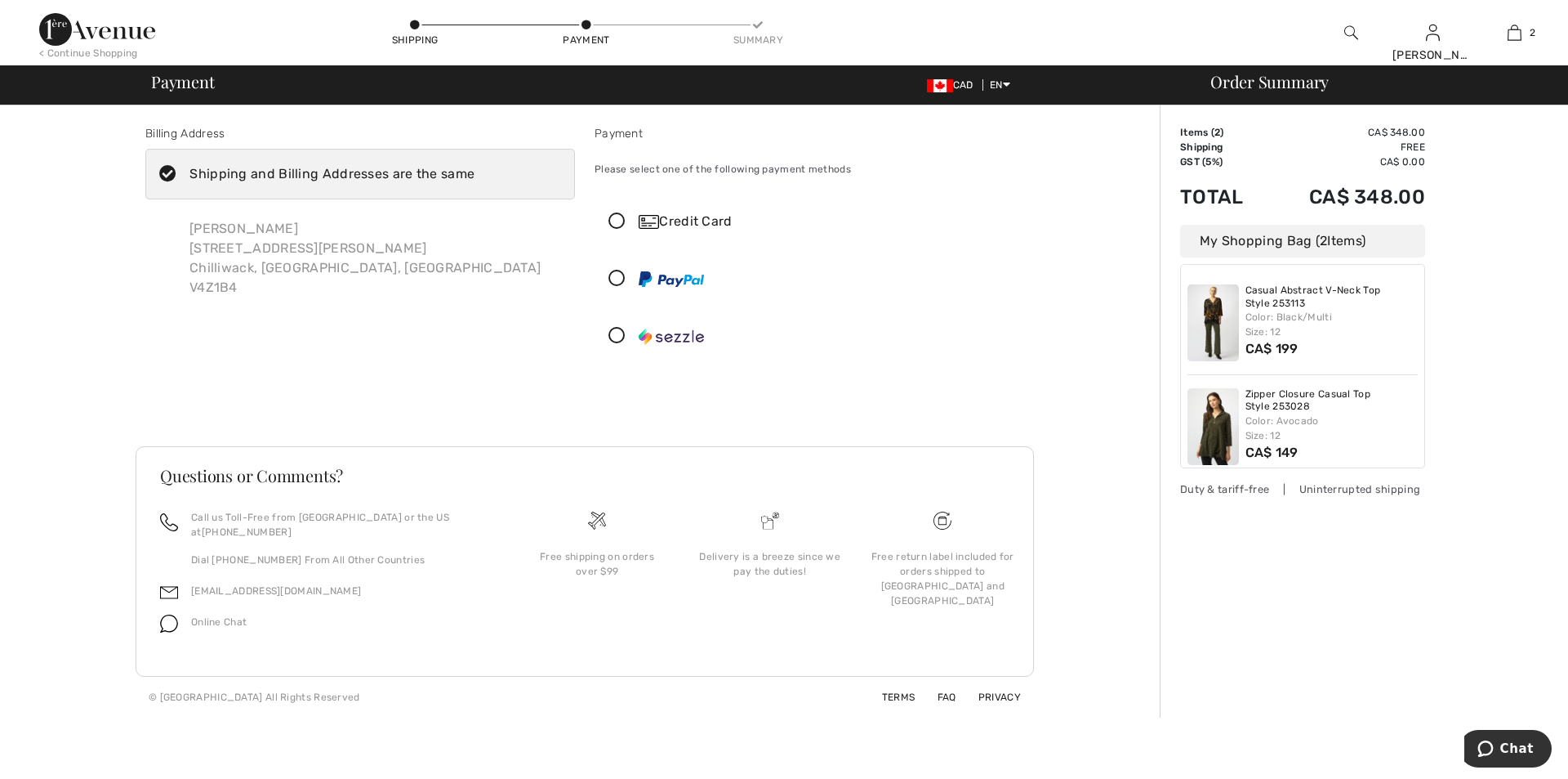
click at [620, 218] on icon at bounding box center [617, 221] width 43 height 17
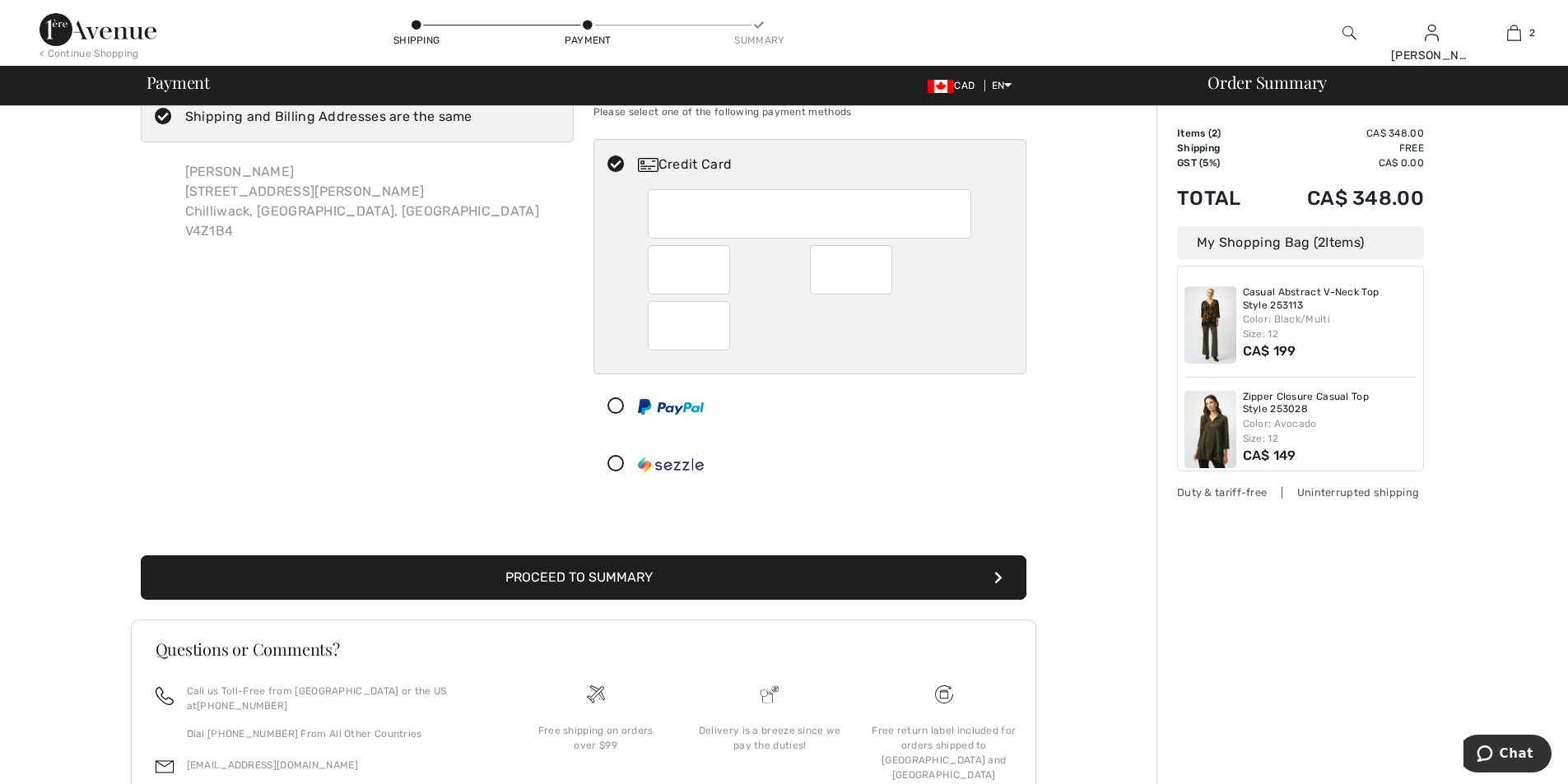
scroll to position [50, 0]
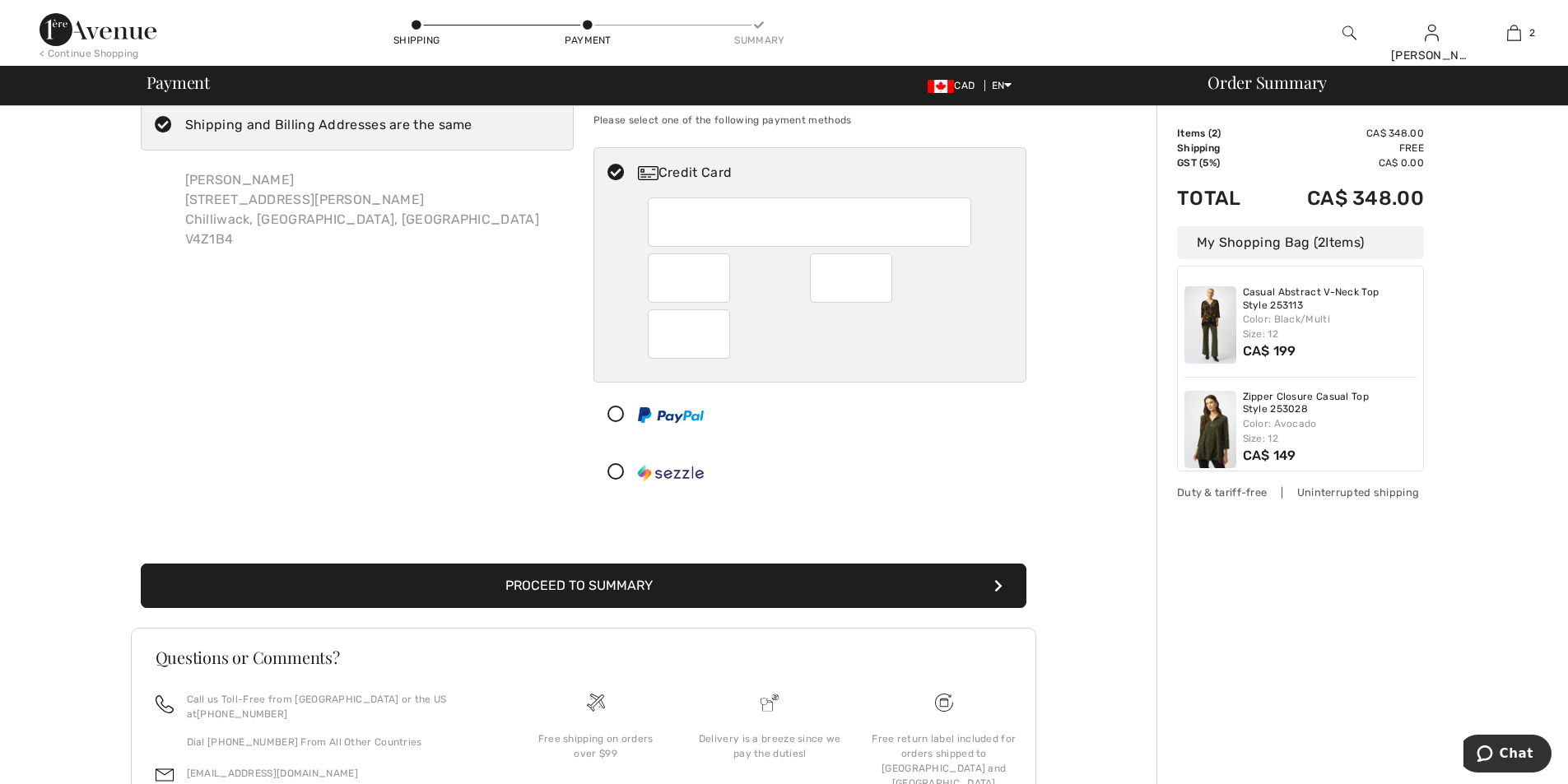
click at [656, 580] on button "Proceed to Summary" at bounding box center [583, 586] width 885 height 45
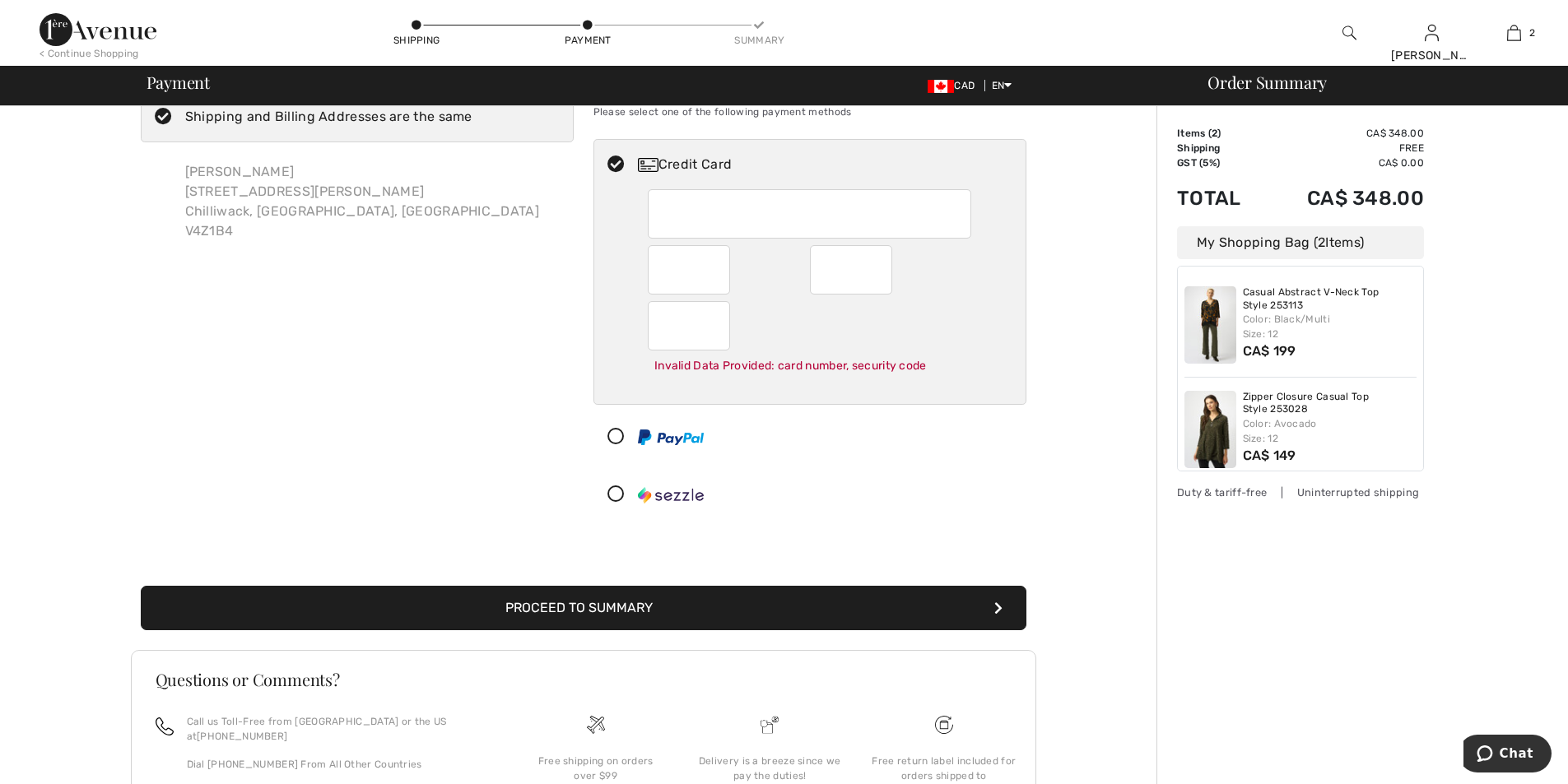
scroll to position [66, 0]
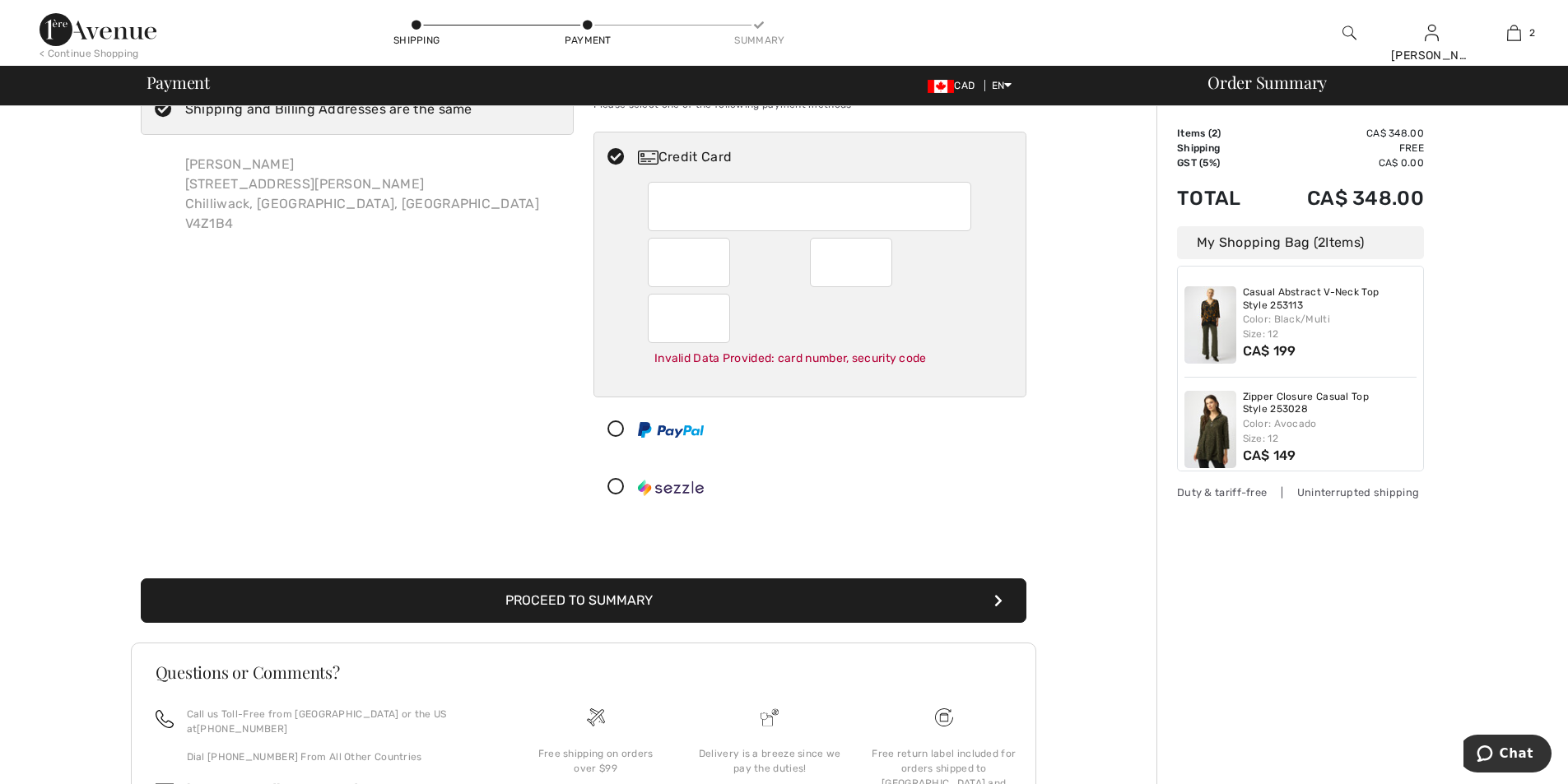
click at [596, 597] on button "Proceed to Summary" at bounding box center [583, 601] width 885 height 45
click at [592, 595] on button "Proceed to Summary" at bounding box center [583, 601] width 885 height 45
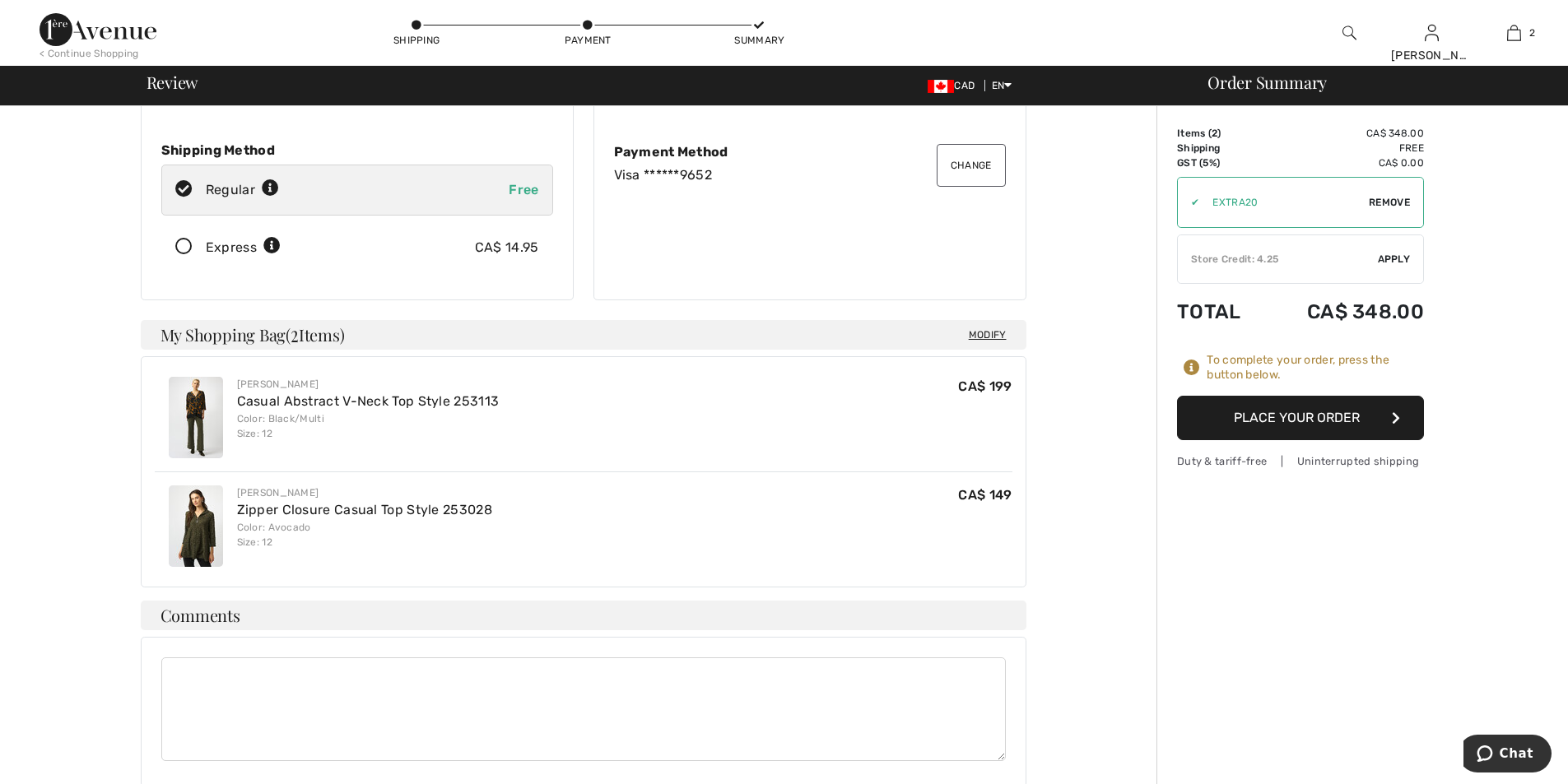
scroll to position [210, 0]
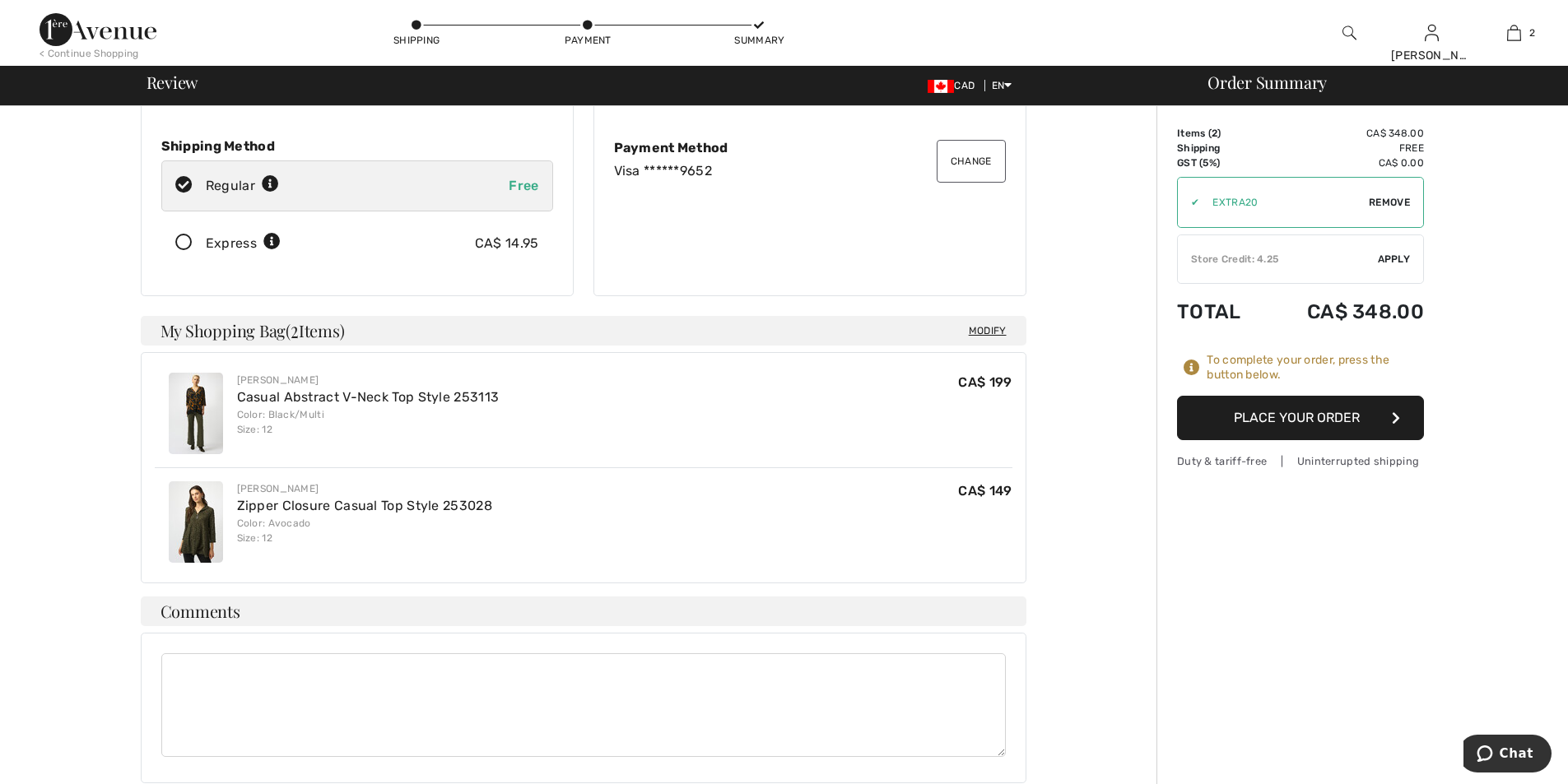
click at [1315, 409] on button "Place Your Order" at bounding box center [1300, 418] width 247 height 45
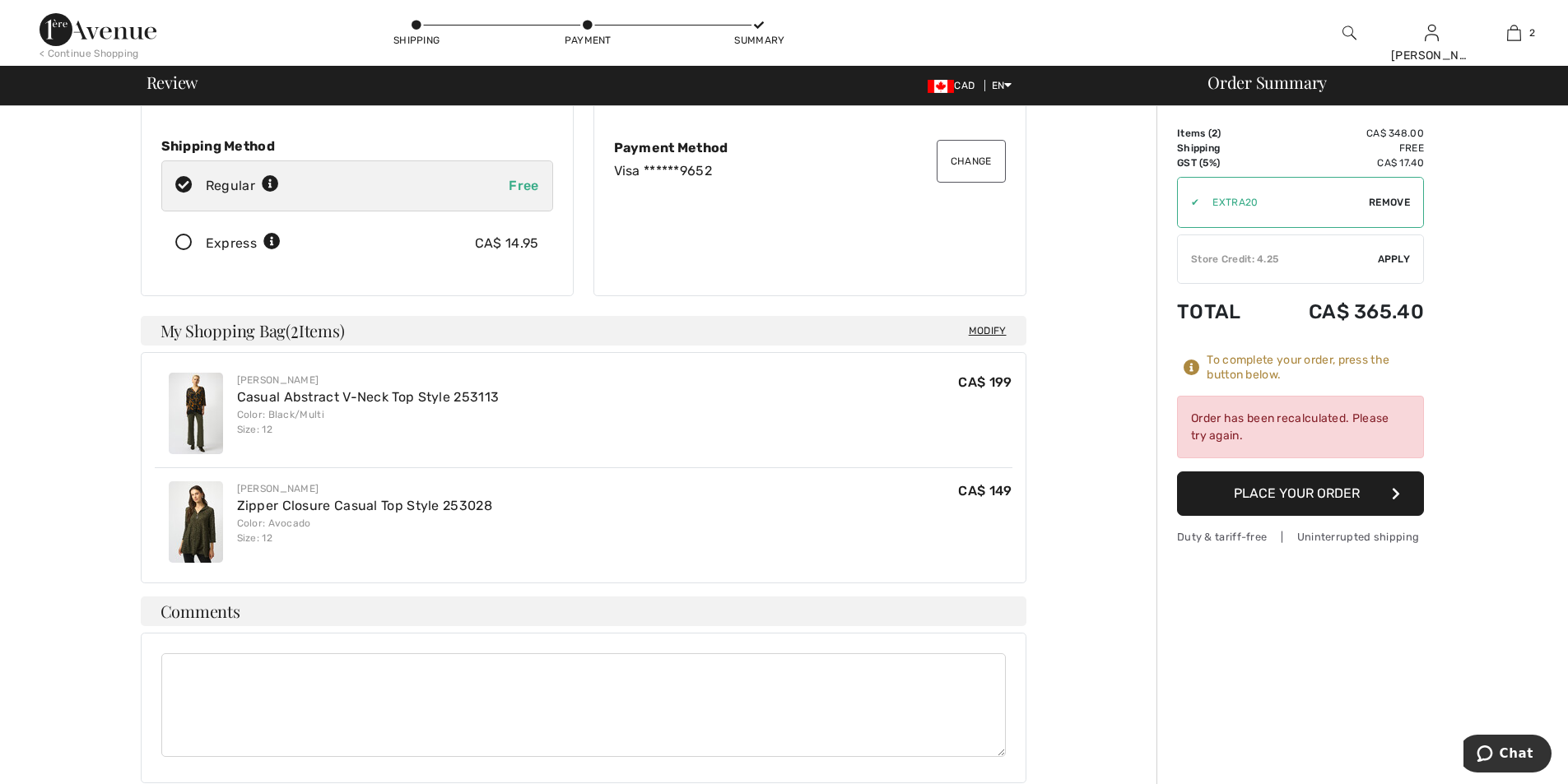
click at [1326, 490] on button "Place Your Order" at bounding box center [1300, 494] width 247 height 45
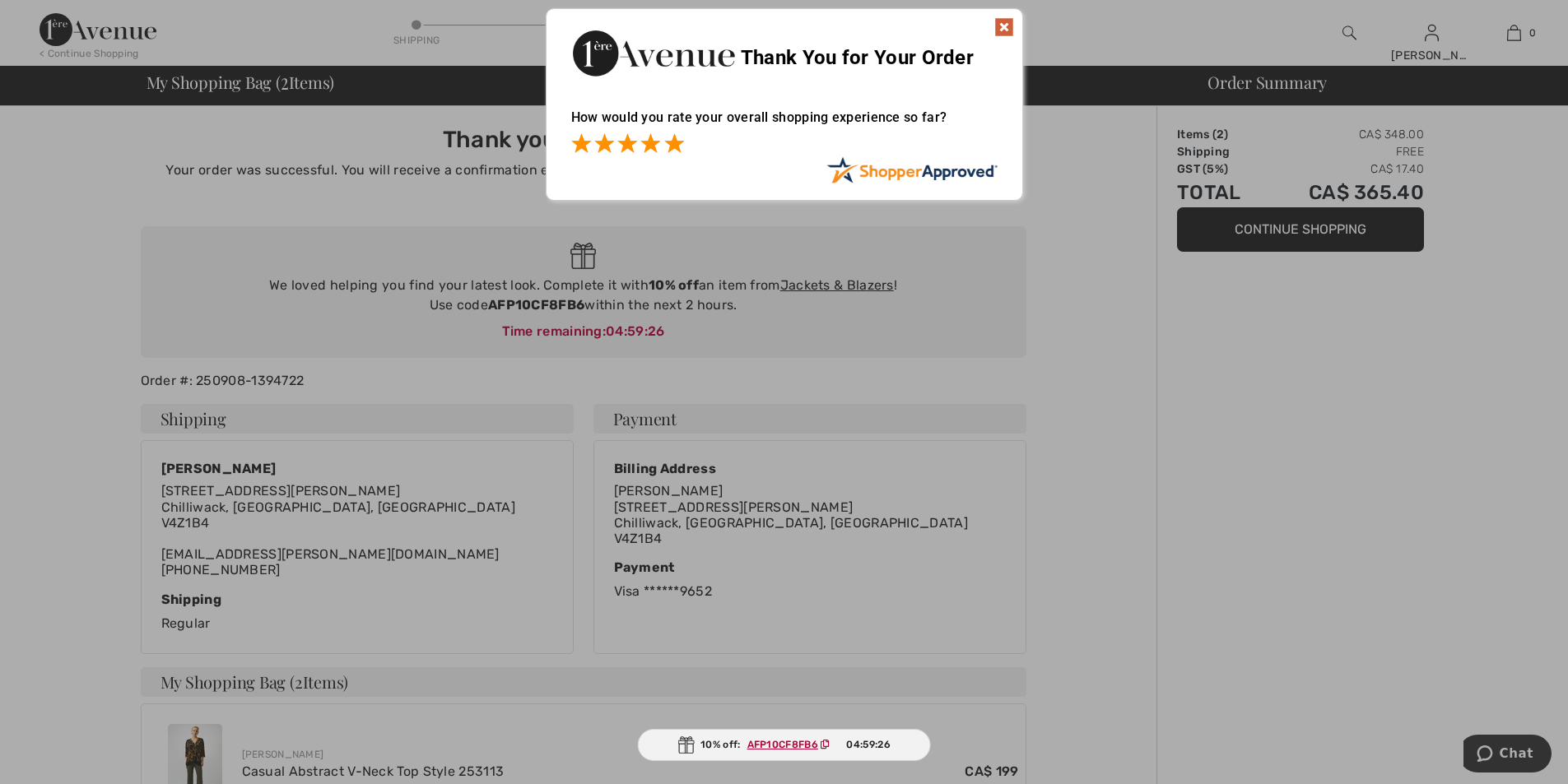
click at [675, 136] on span at bounding box center [674, 143] width 20 height 20
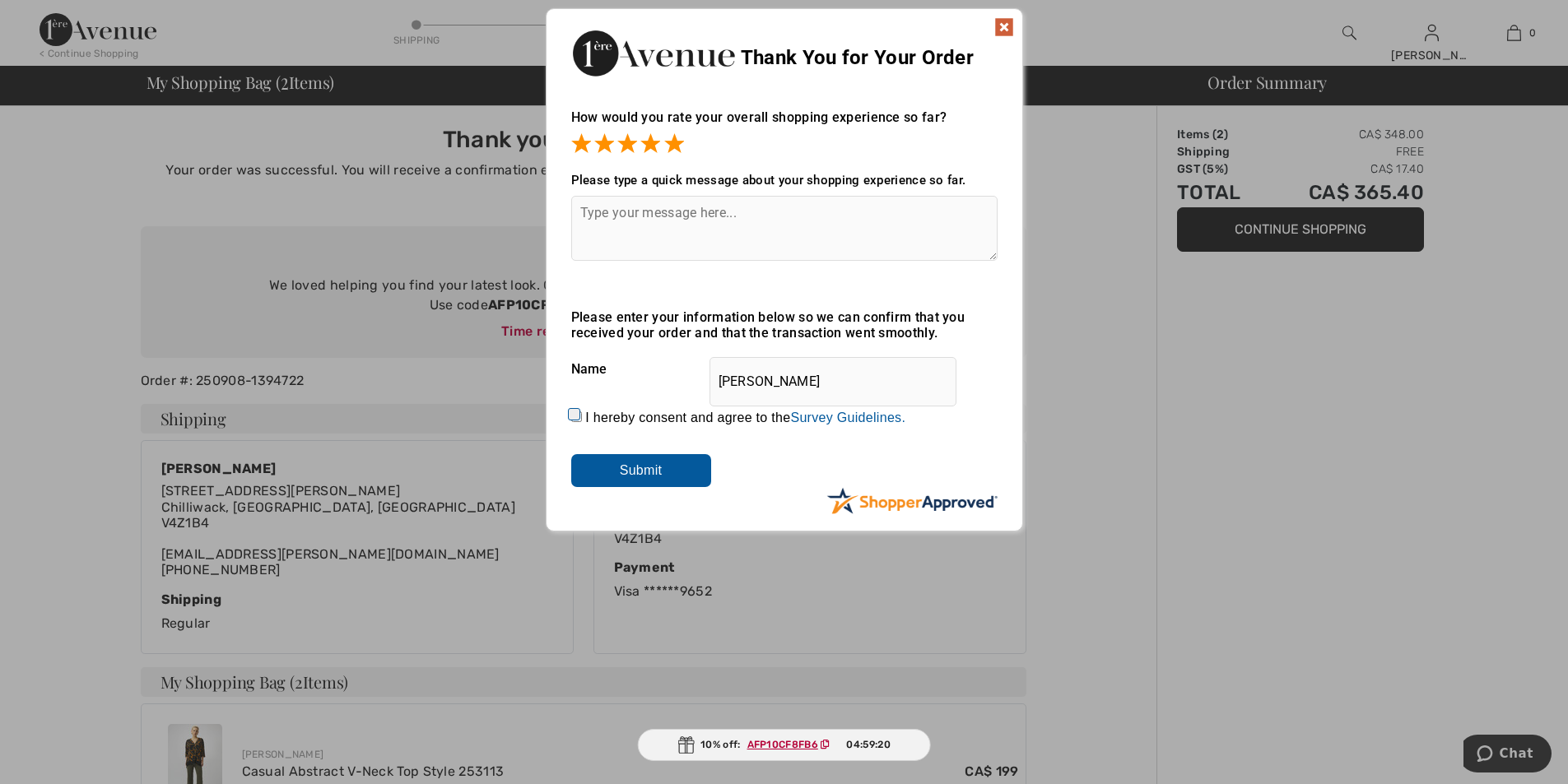
click at [1007, 21] on img at bounding box center [1004, 27] width 20 height 20
